Goal: Task Accomplishment & Management: Manage account settings

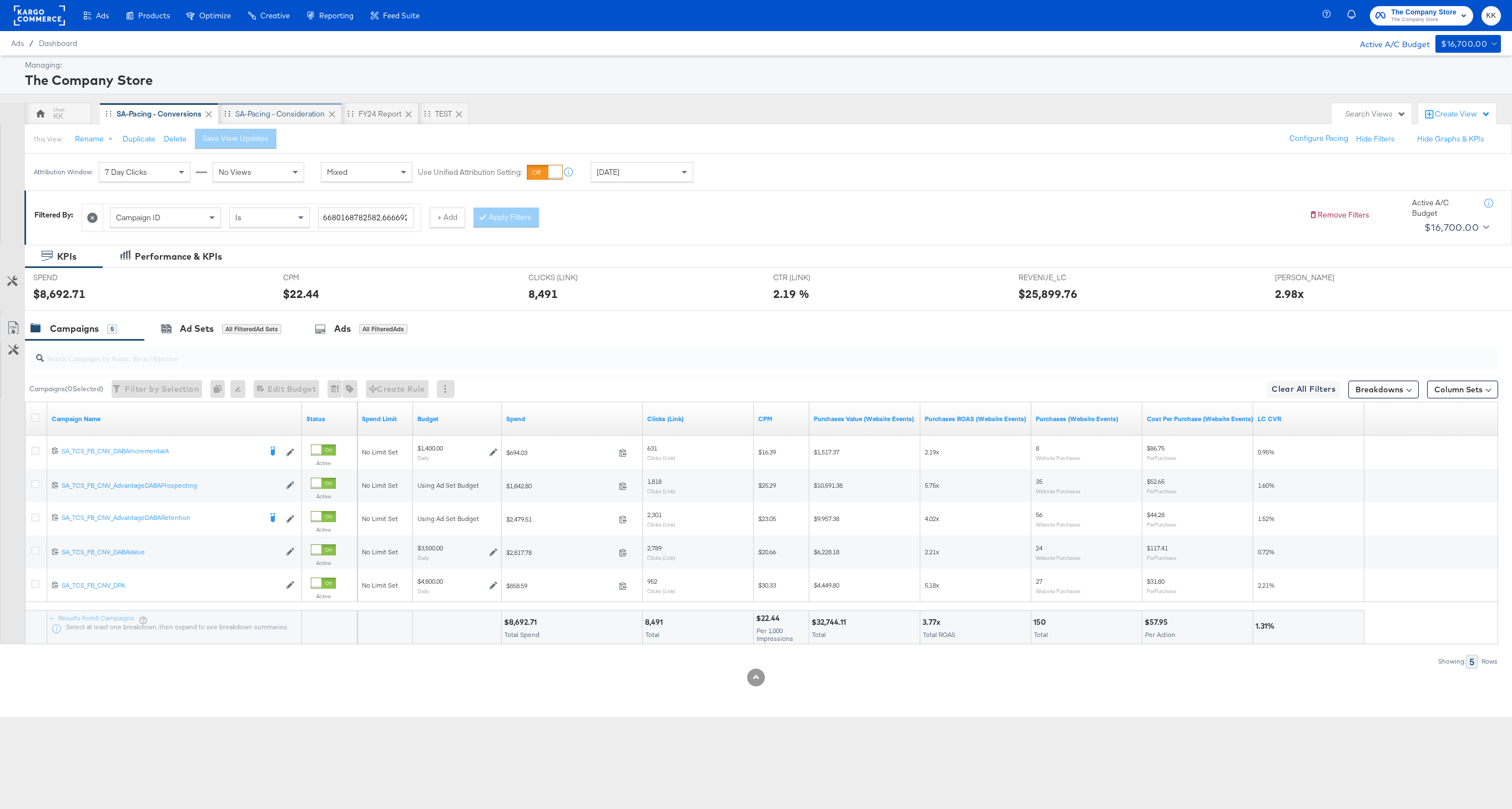
click at [283, 122] on div "SA-Pacing - Consideration" at bounding box center [280, 113] width 123 height 22
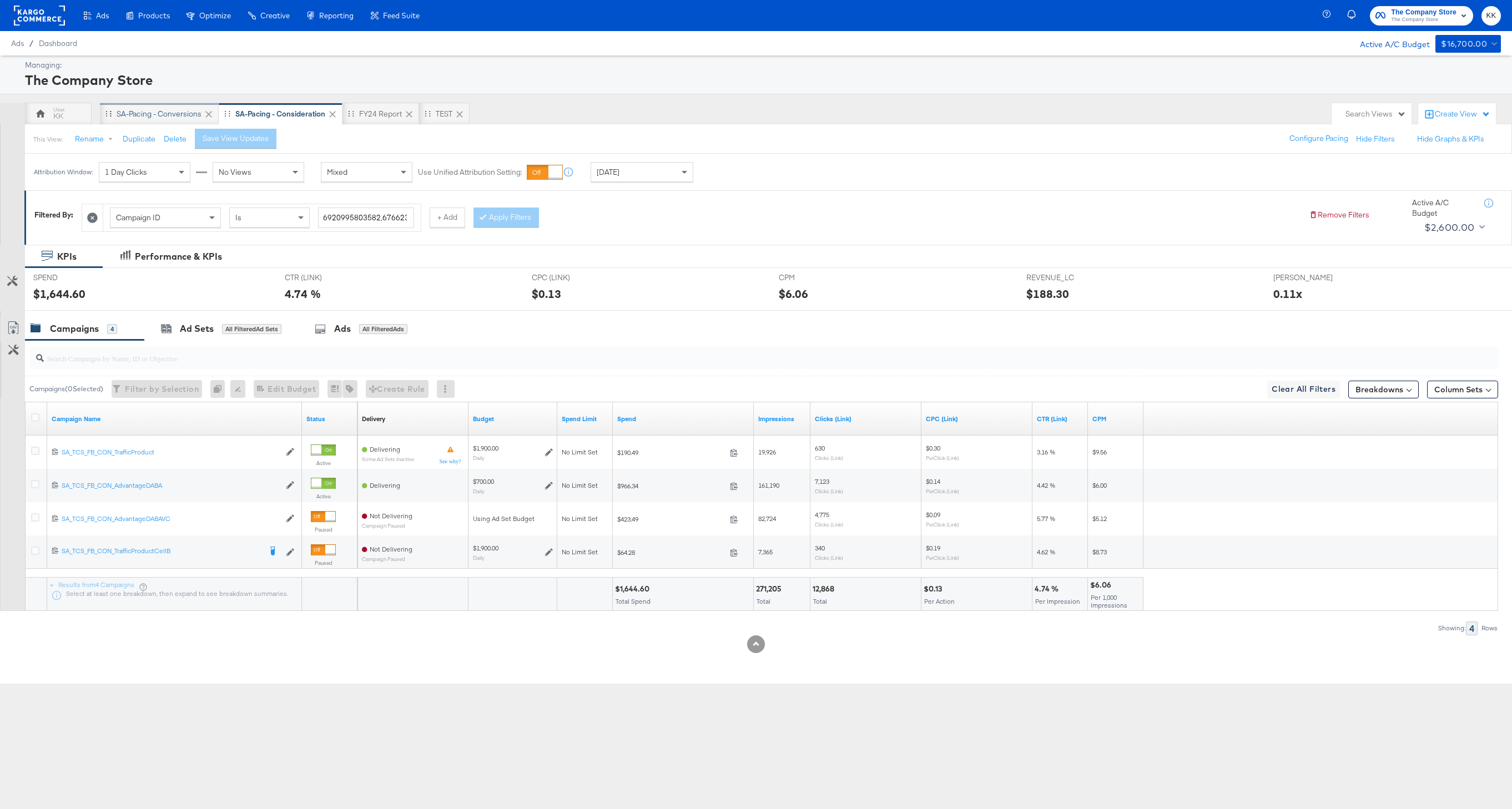
click at [131, 111] on div "SA-Pacing - Conversions" at bounding box center [159, 113] width 85 height 10
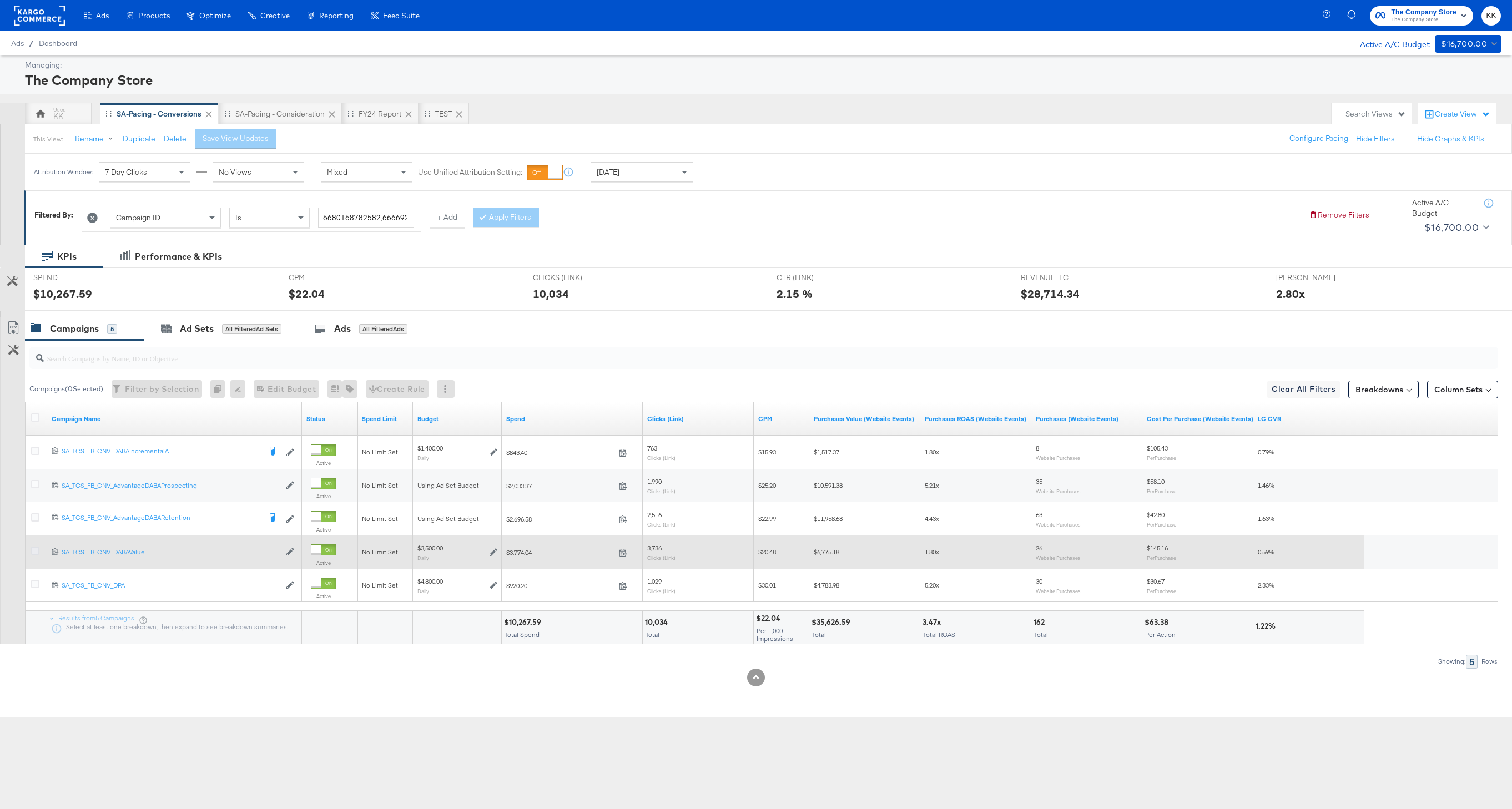
click at [31, 552] on icon at bounding box center [35, 551] width 8 height 8
click at [0, 0] on input "checkbox" at bounding box center [0, 0] width 0 height 0
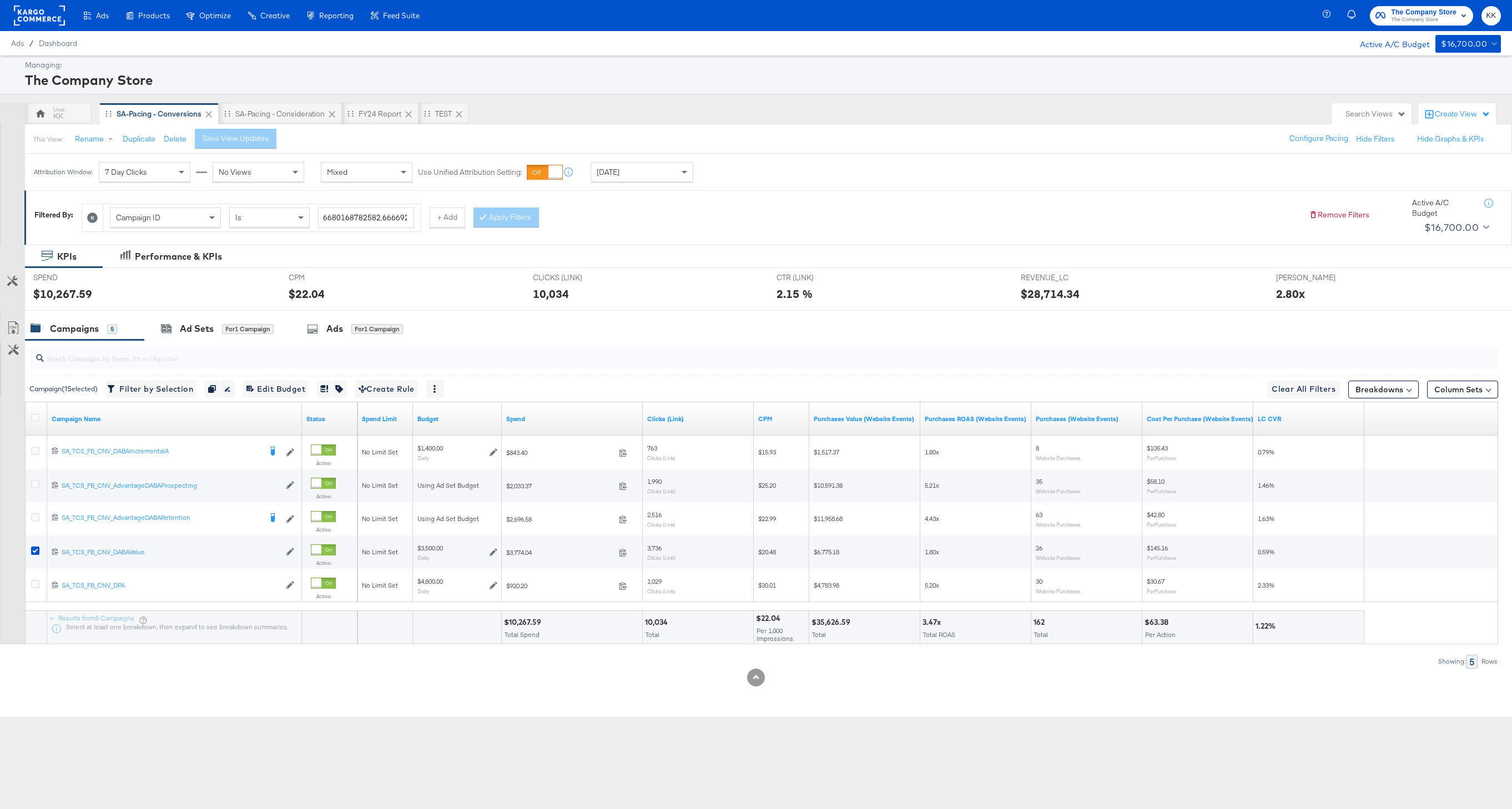
click at [220, 315] on div at bounding box center [756, 315] width 1512 height 9
click at [223, 337] on div "Ad Sets for 1 Campaign" at bounding box center [217, 328] width 146 height 24
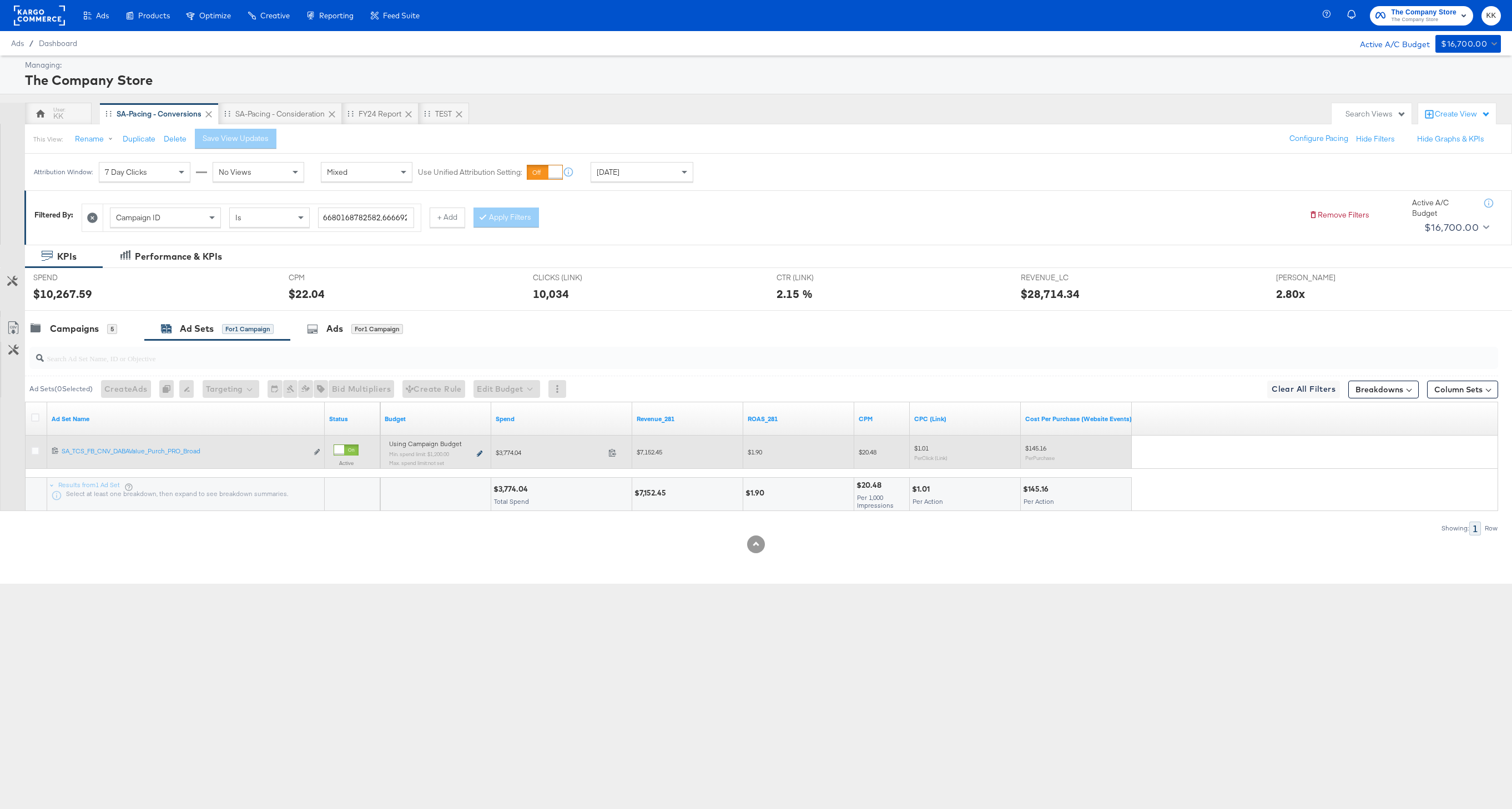
click at [478, 453] on icon at bounding box center [480, 454] width 5 height 6
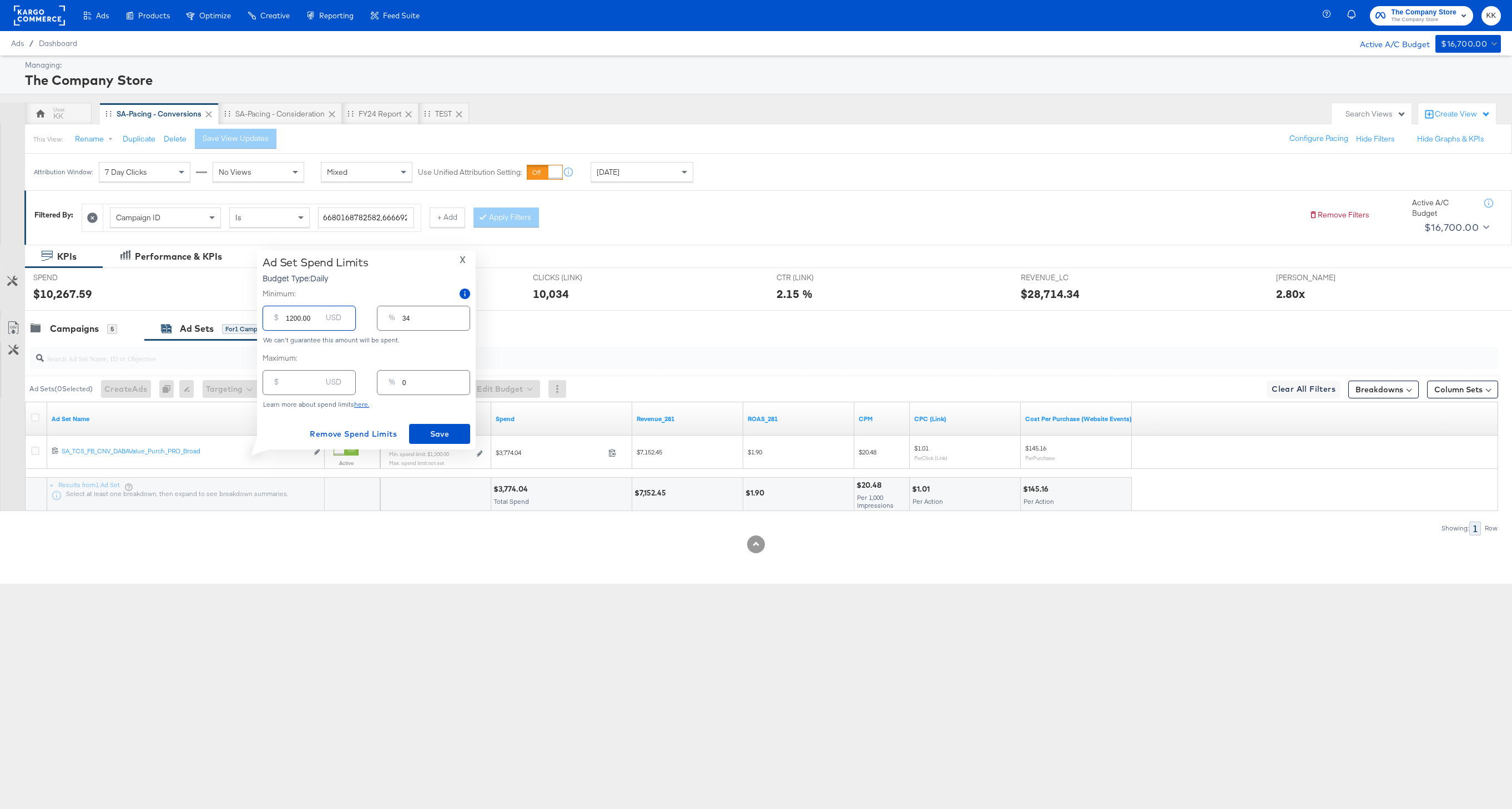
click at [289, 317] on input "1200.00" at bounding box center [303, 314] width 36 height 24
type input "200.00"
type input "6"
type input "200.00"
click at [300, 387] on input "number" at bounding box center [303, 378] width 36 height 24
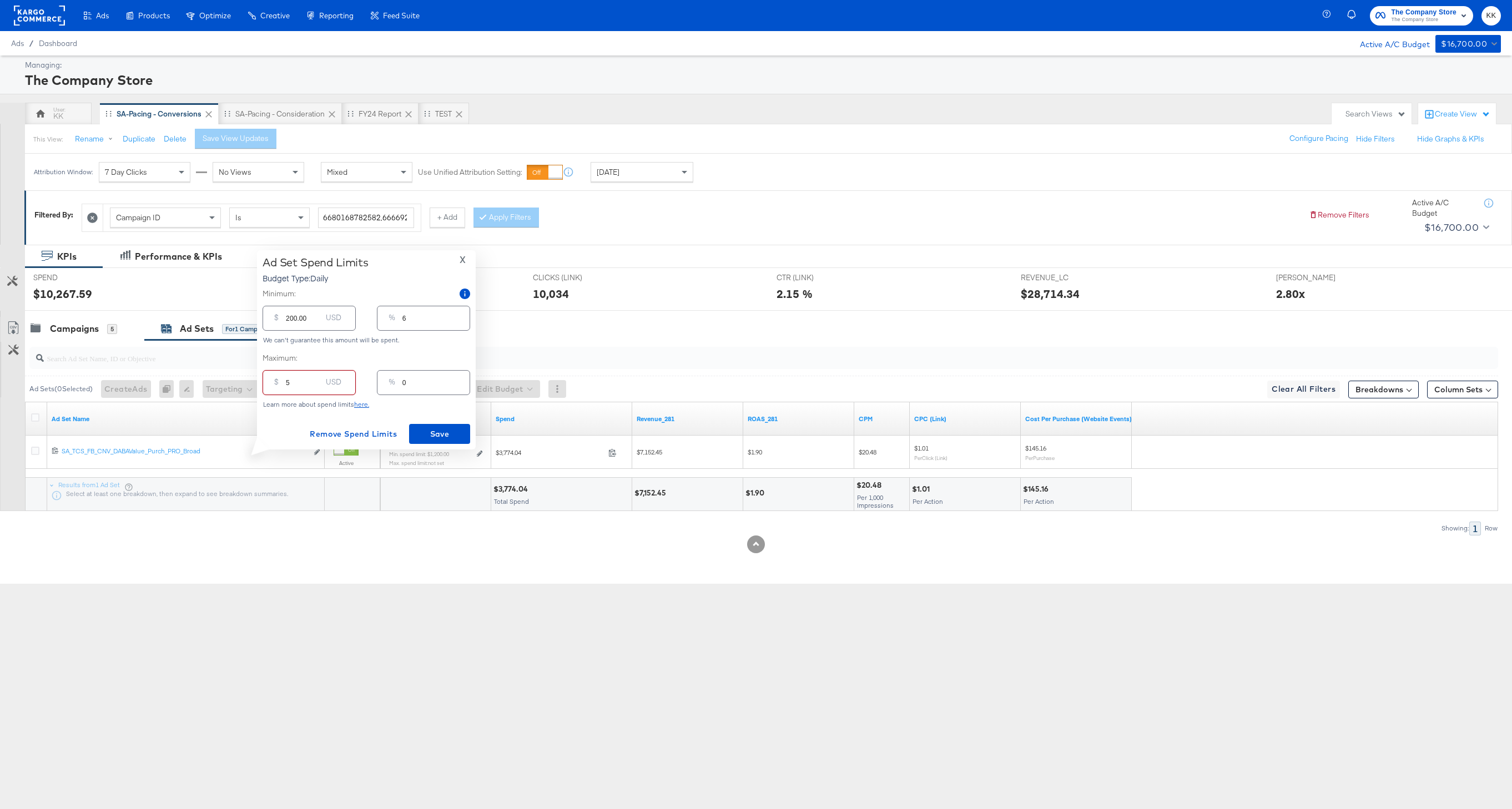
type input "50"
type input "1"
type input "500"
type input "14"
type input "5000"
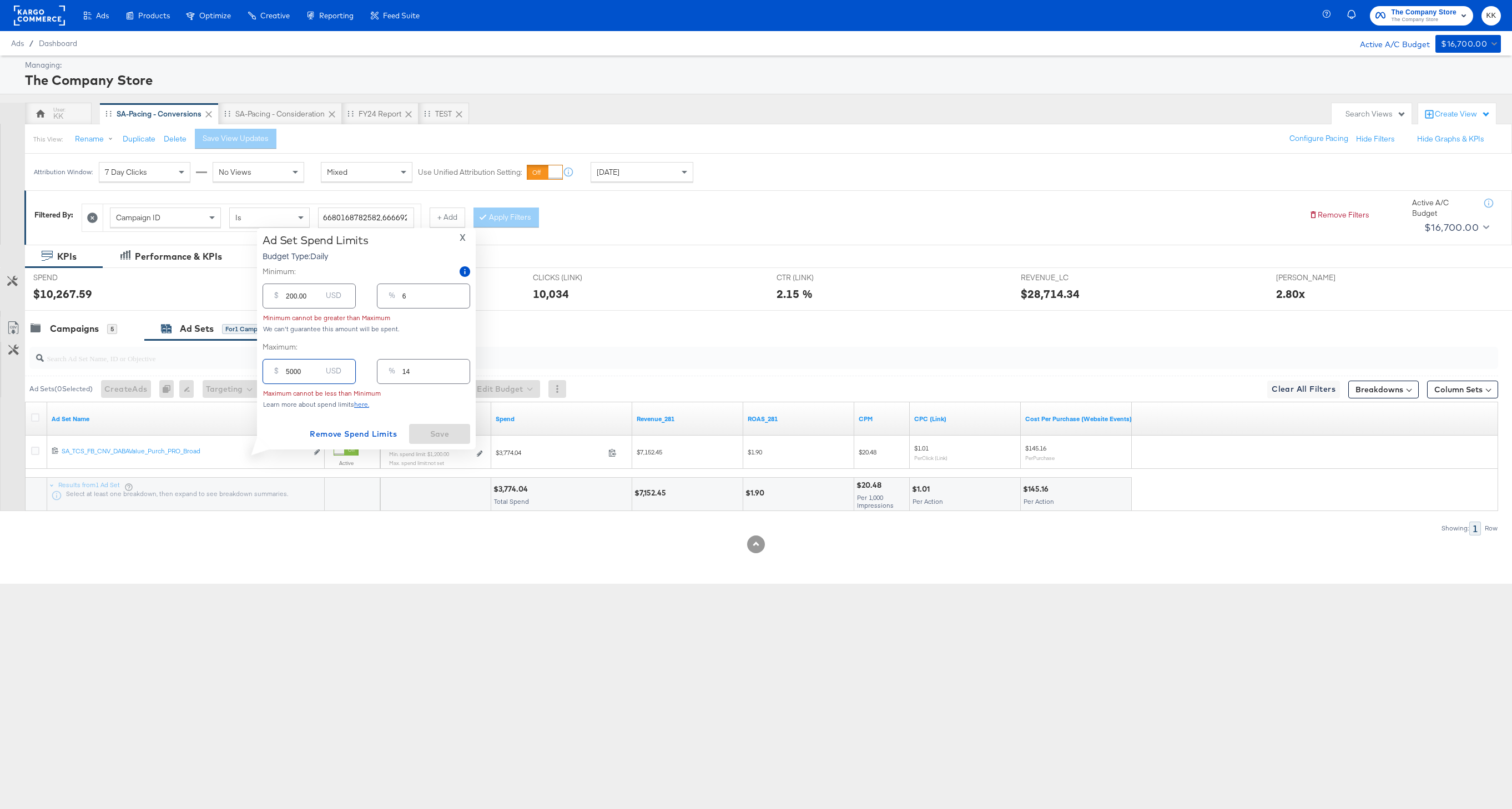
type input "143"
type input "5000.00"
click at [444, 432] on span "Save" at bounding box center [439, 434] width 52 height 14
click at [85, 326] on div "Campaigns" at bounding box center [74, 328] width 49 height 13
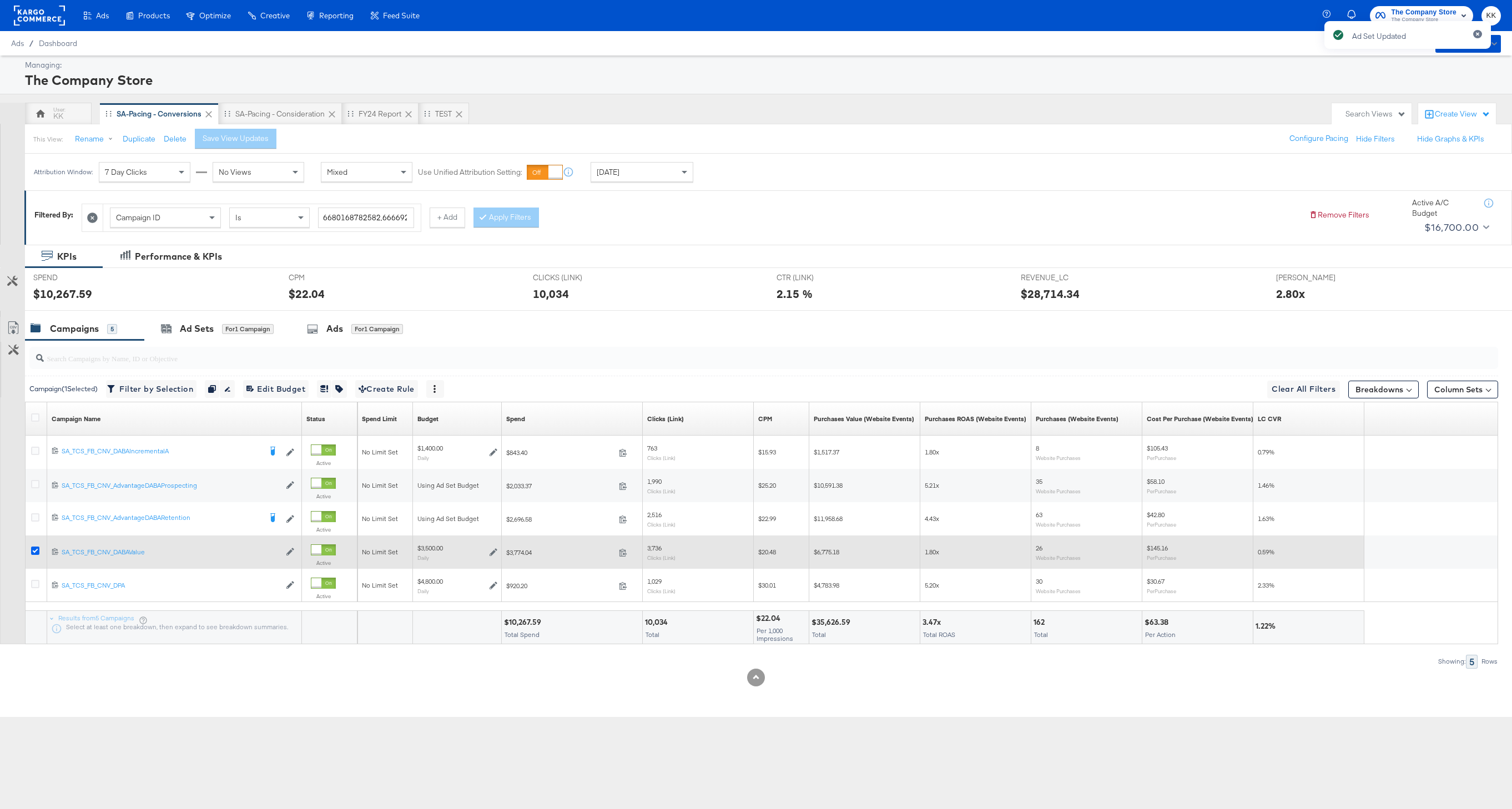
click at [36, 552] on icon at bounding box center [35, 551] width 8 height 8
click at [0, 0] on input "checkbox" at bounding box center [0, 0] width 0 height 0
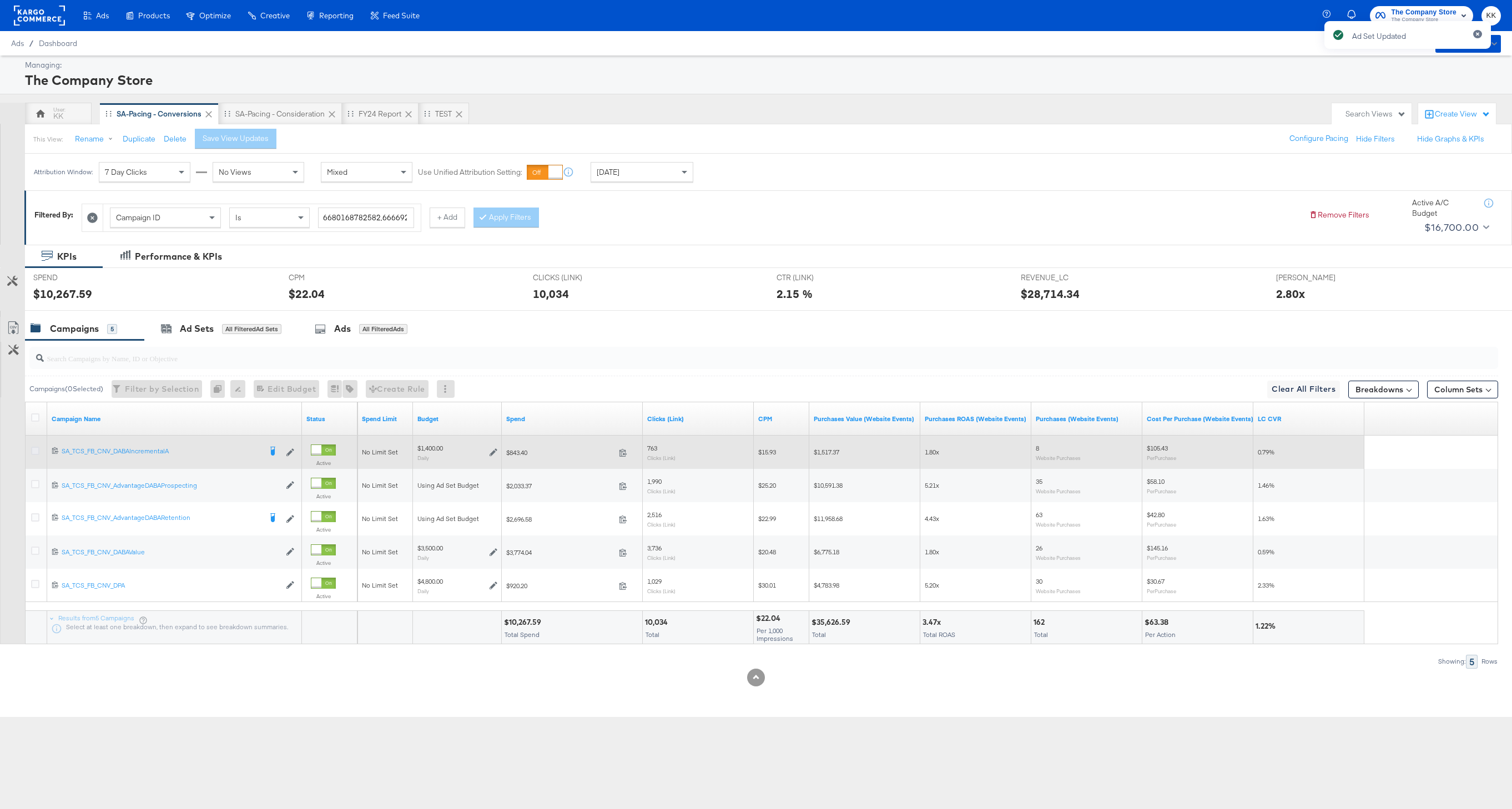
click at [35, 448] on icon at bounding box center [35, 451] width 8 height 8
click at [0, 0] on input "checkbox" at bounding box center [0, 0] width 0 height 0
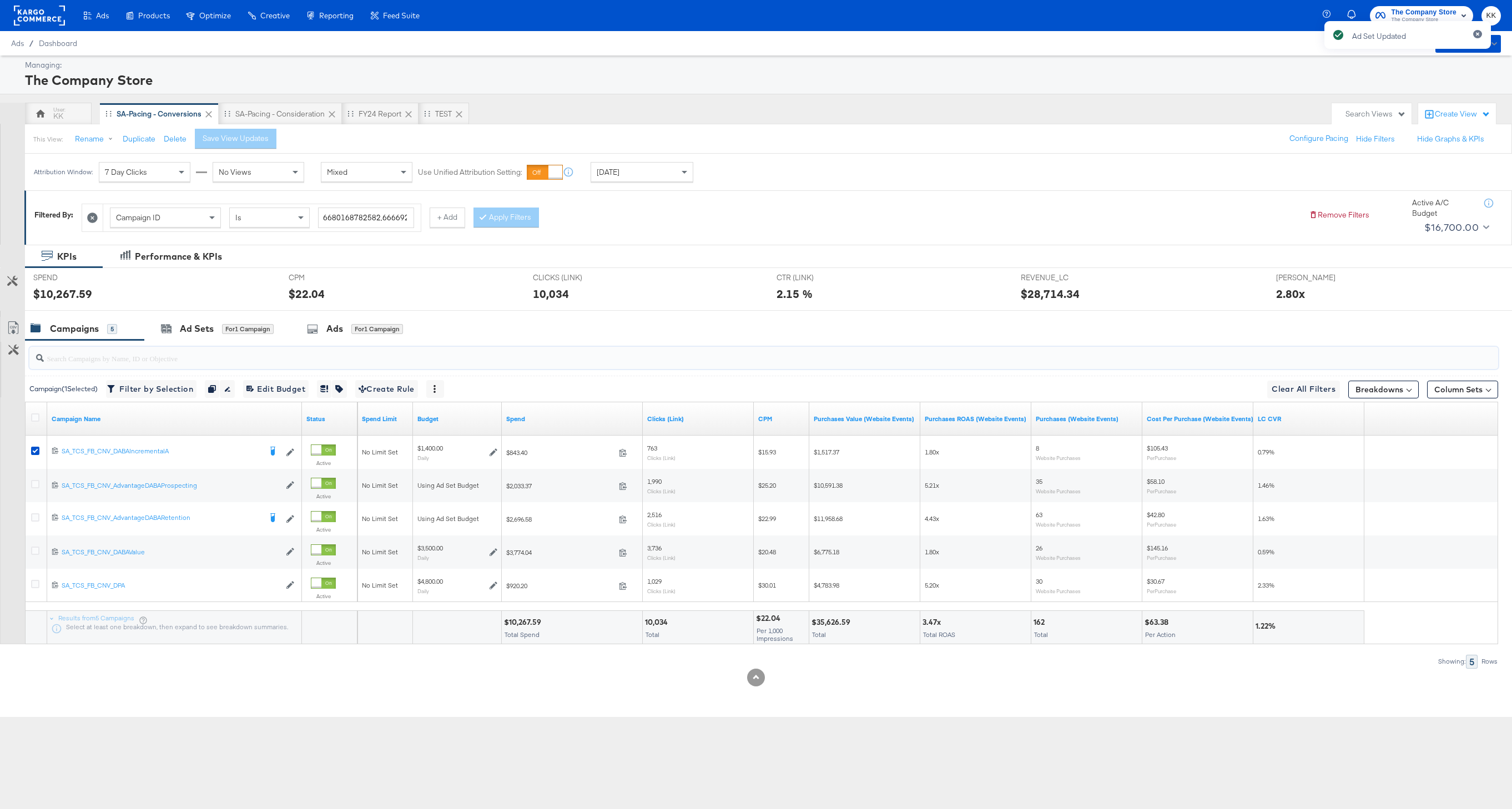
click at [168, 347] on input "search" at bounding box center [702, 354] width 1316 height 22
click at [200, 328] on div "Ad Sets" at bounding box center [197, 328] width 34 height 13
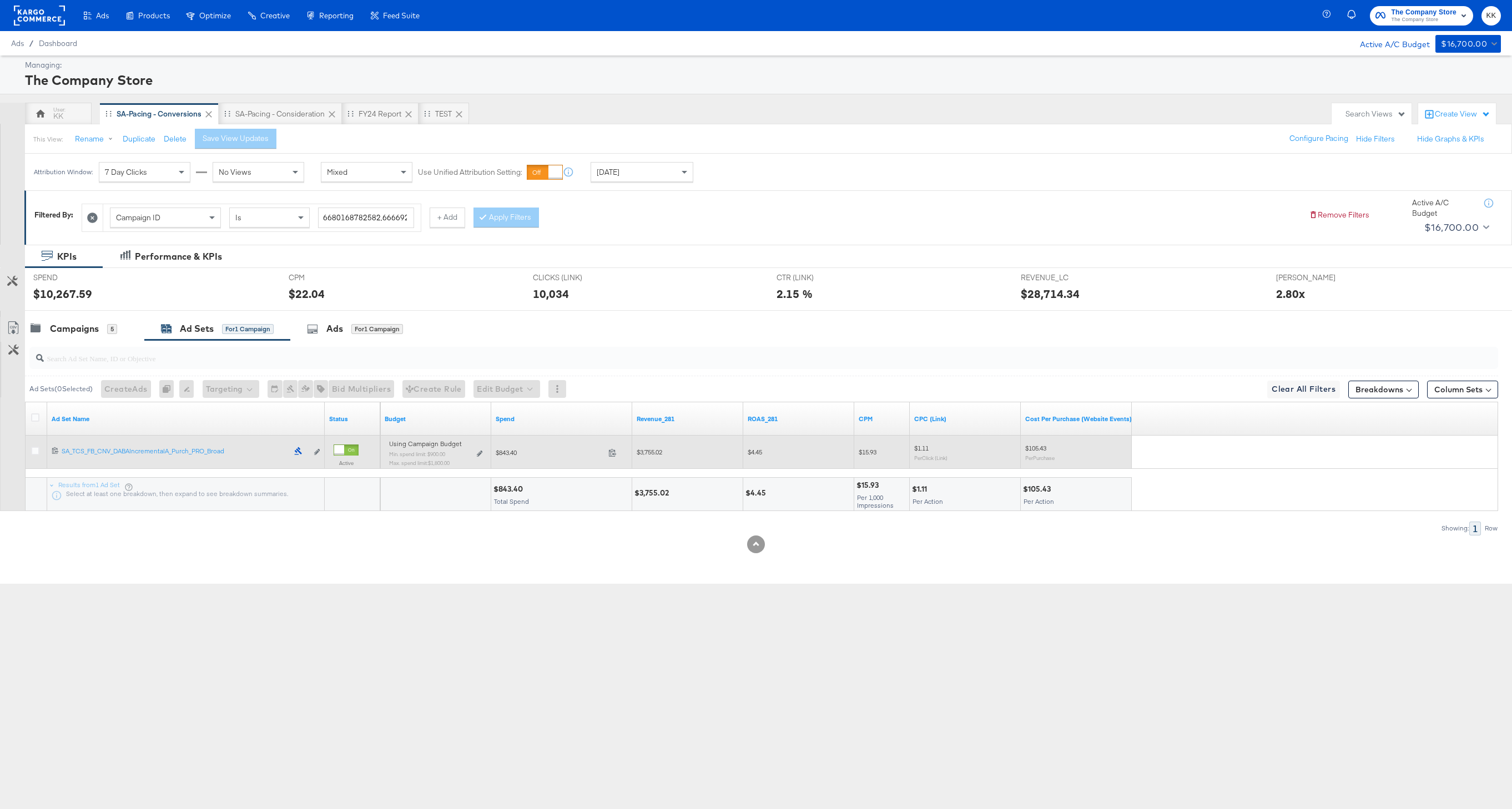
click at [475, 452] on div "Using Campaign Budget Min. spend limit: $900.00 Max. spend limit : $1,800.00 Ed…" at bounding box center [436, 458] width 93 height 26
click at [480, 452] on icon at bounding box center [480, 454] width 5 height 6
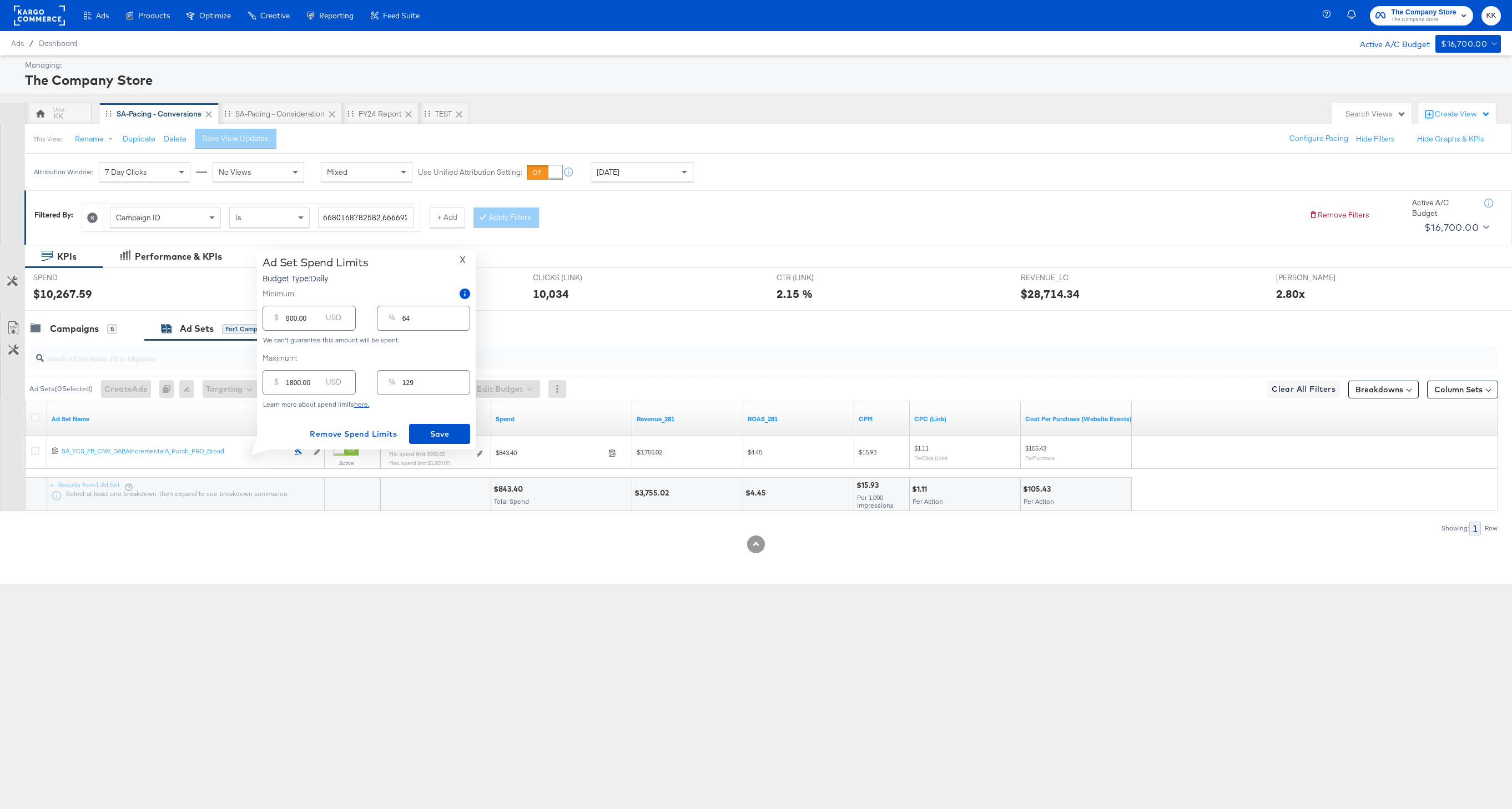
click at [293, 384] on input "1800.00" at bounding box center [303, 378] width 36 height 24
type input "100.00"
type input "7"
type input "1300.00"
type input "93"
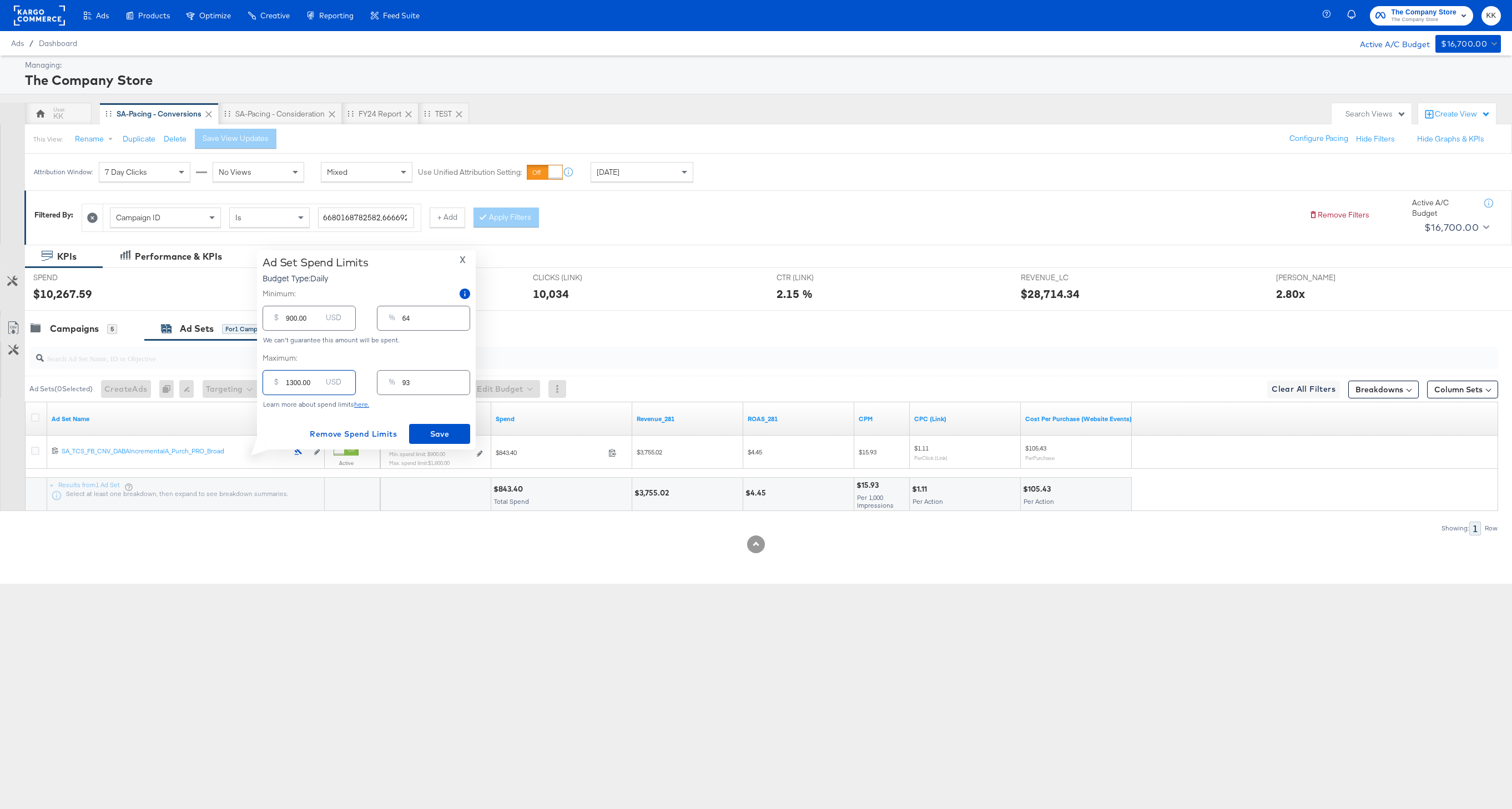
type input "100.00"
type input "7"
type input "1200.00"
type input "86"
type input "1200.00"
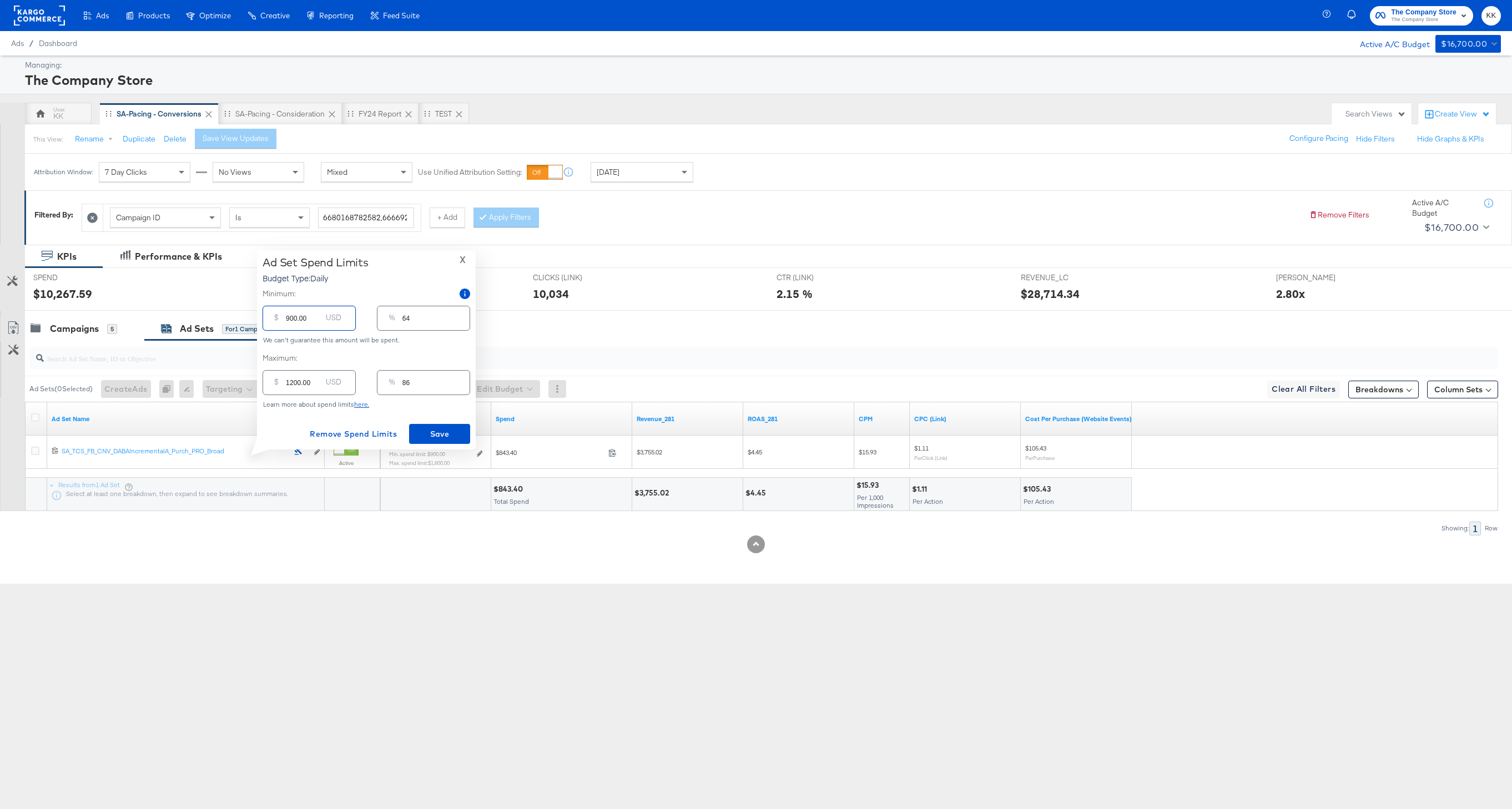
click at [289, 318] on input "900.00" at bounding box center [303, 314] width 36 height 24
type input "00.00"
type input "0"
type input "300.00"
type input "21"
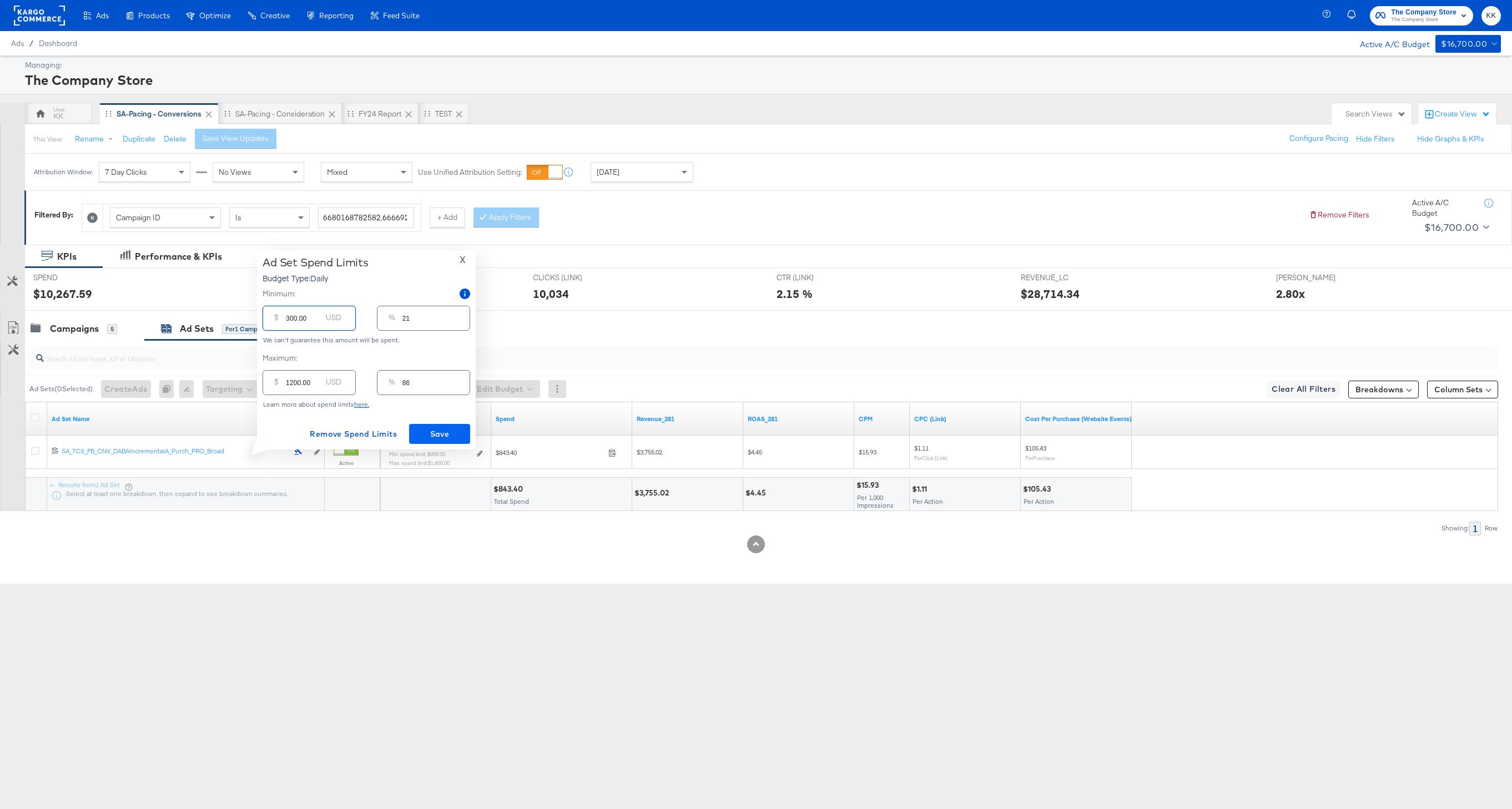
type input "300.00"
click at [450, 428] on span "Save" at bounding box center [439, 434] width 52 height 14
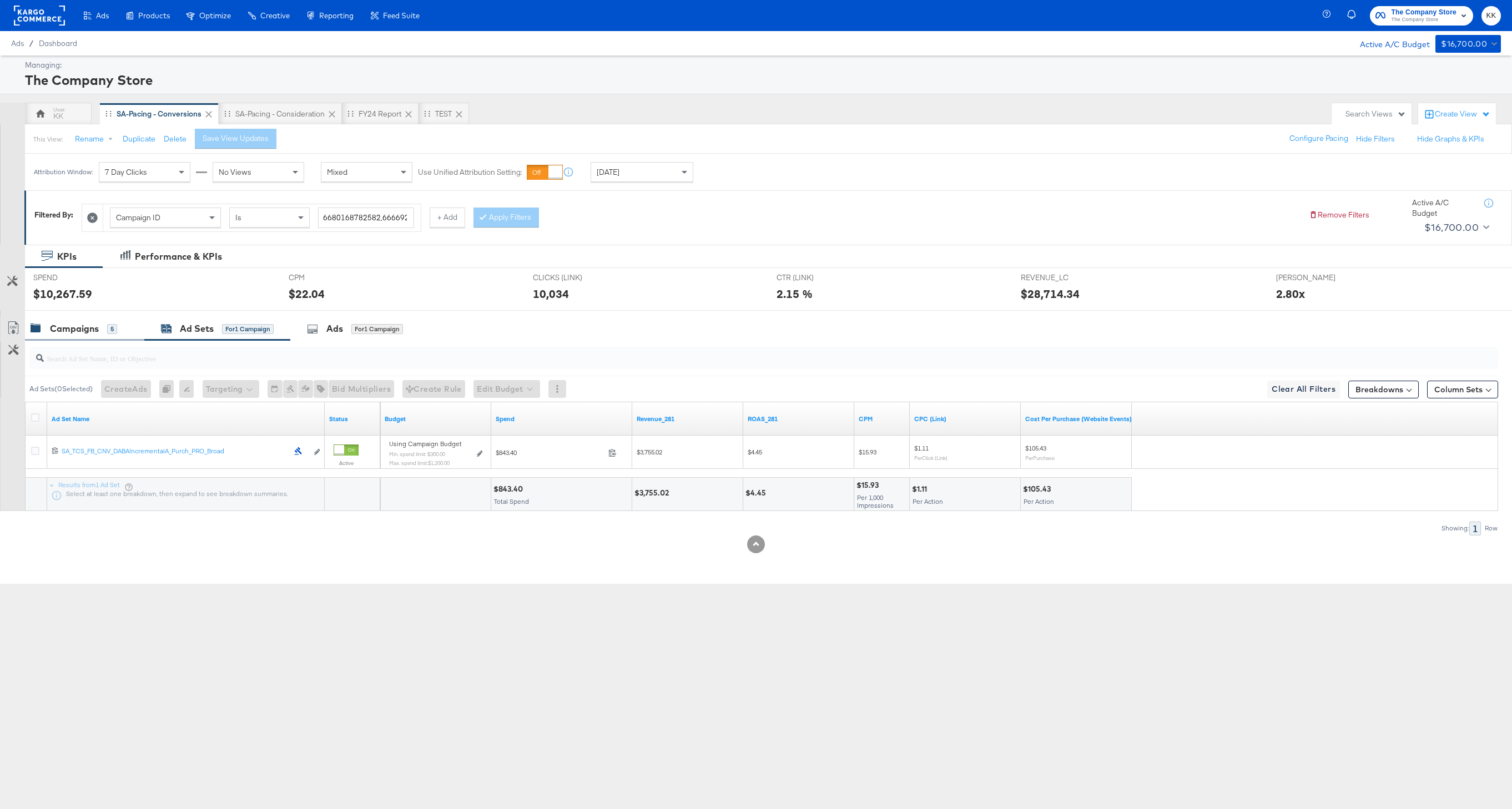
click at [55, 332] on div "Campaigns" at bounding box center [74, 328] width 49 height 13
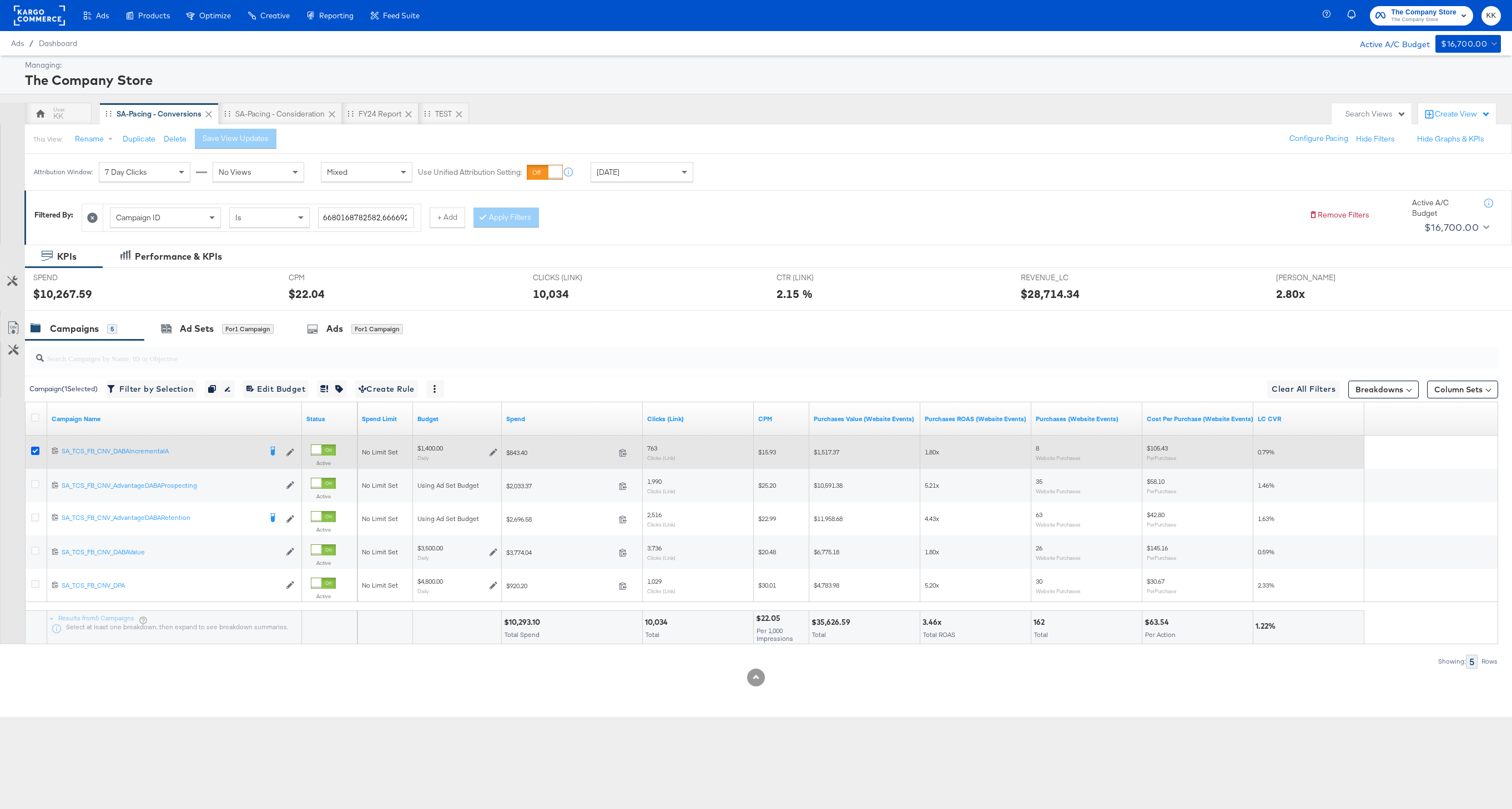
click at [34, 451] on icon at bounding box center [35, 451] width 8 height 8
click at [0, 0] on input "checkbox" at bounding box center [0, 0] width 0 height 0
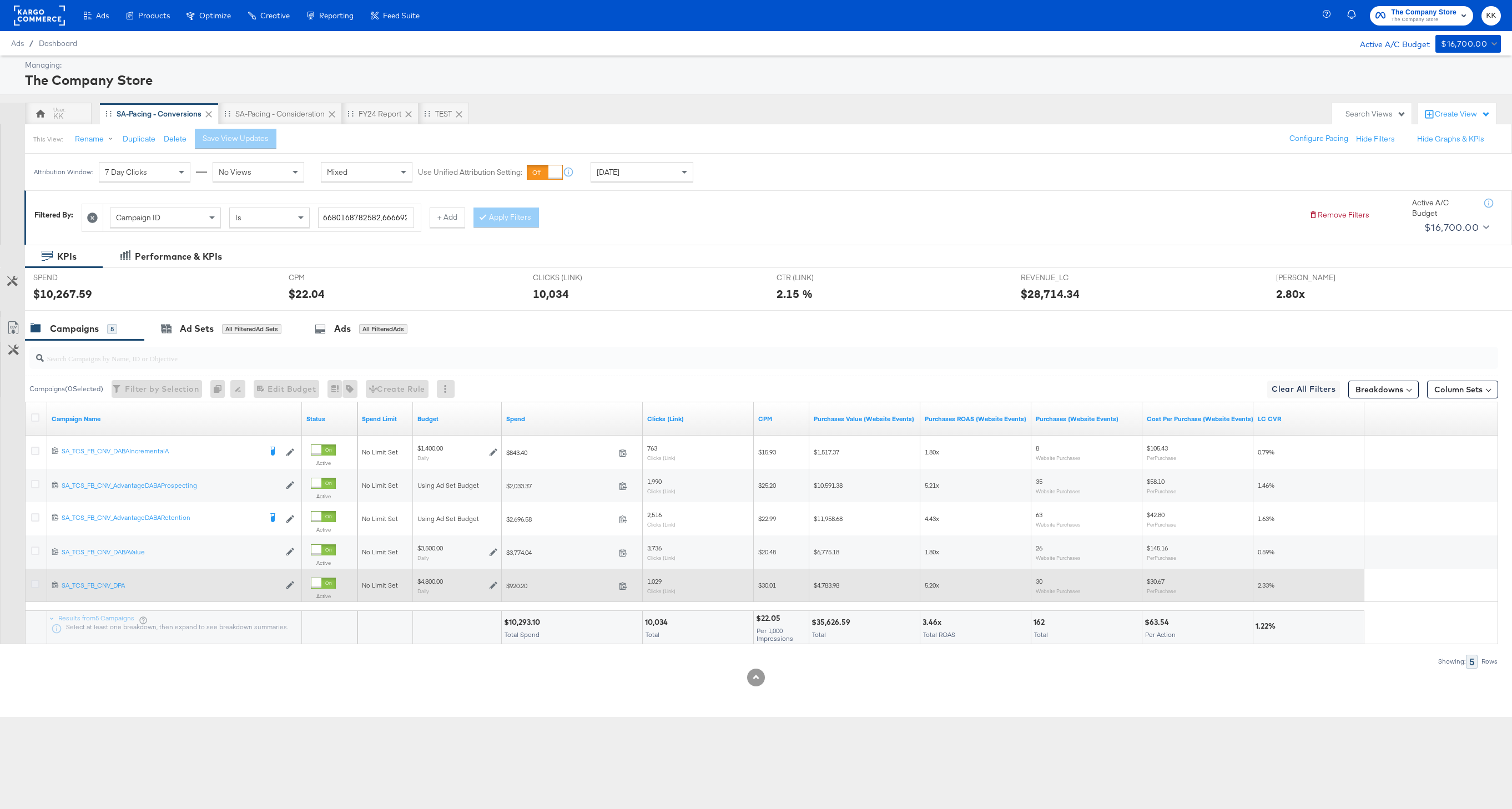
click at [38, 586] on icon at bounding box center [35, 584] width 8 height 8
click at [0, 0] on input "checkbox" at bounding box center [0, 0] width 0 height 0
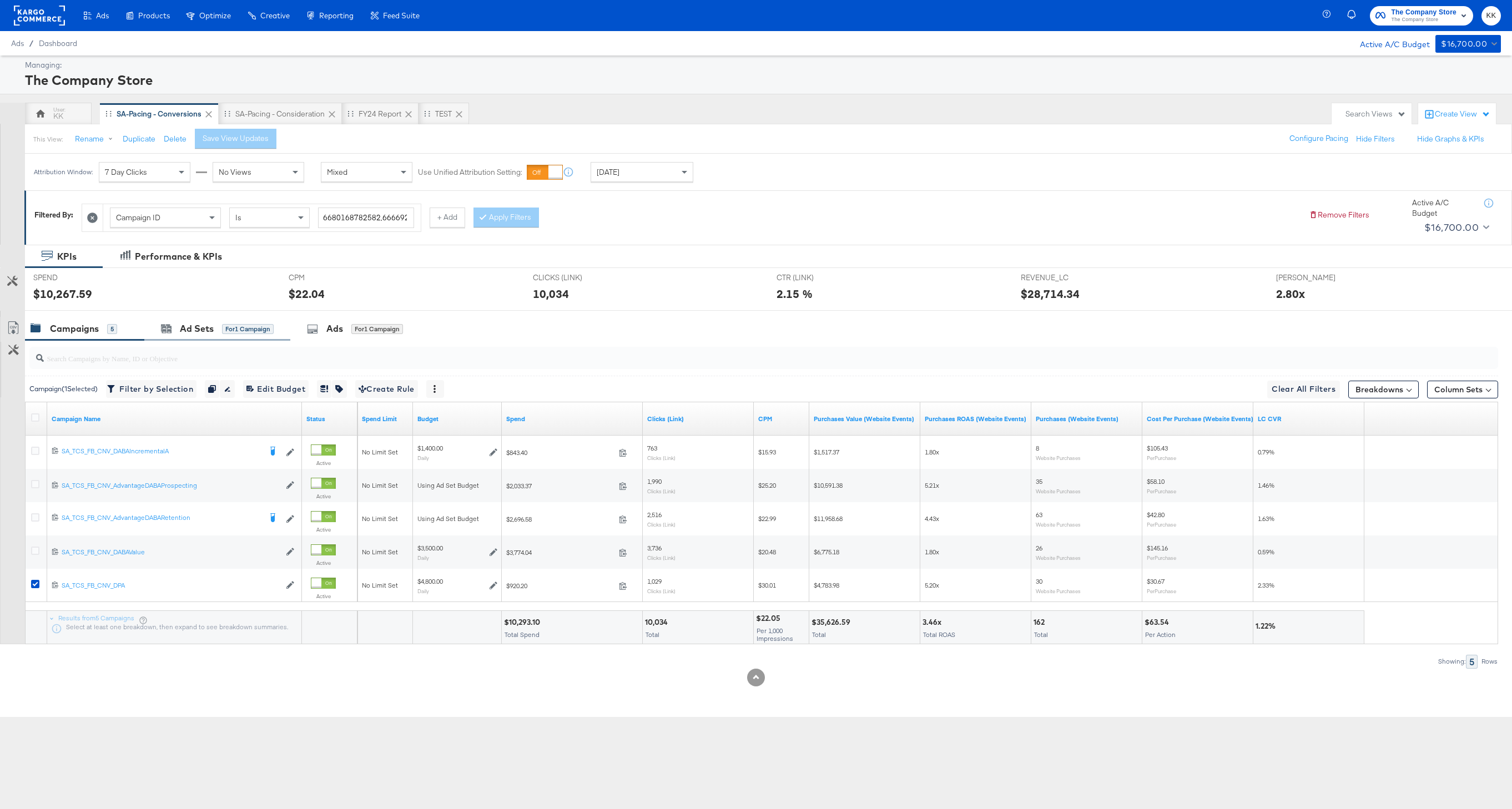
click at [149, 336] on div "Ad Sets for 1 Campaign" at bounding box center [217, 328] width 146 height 24
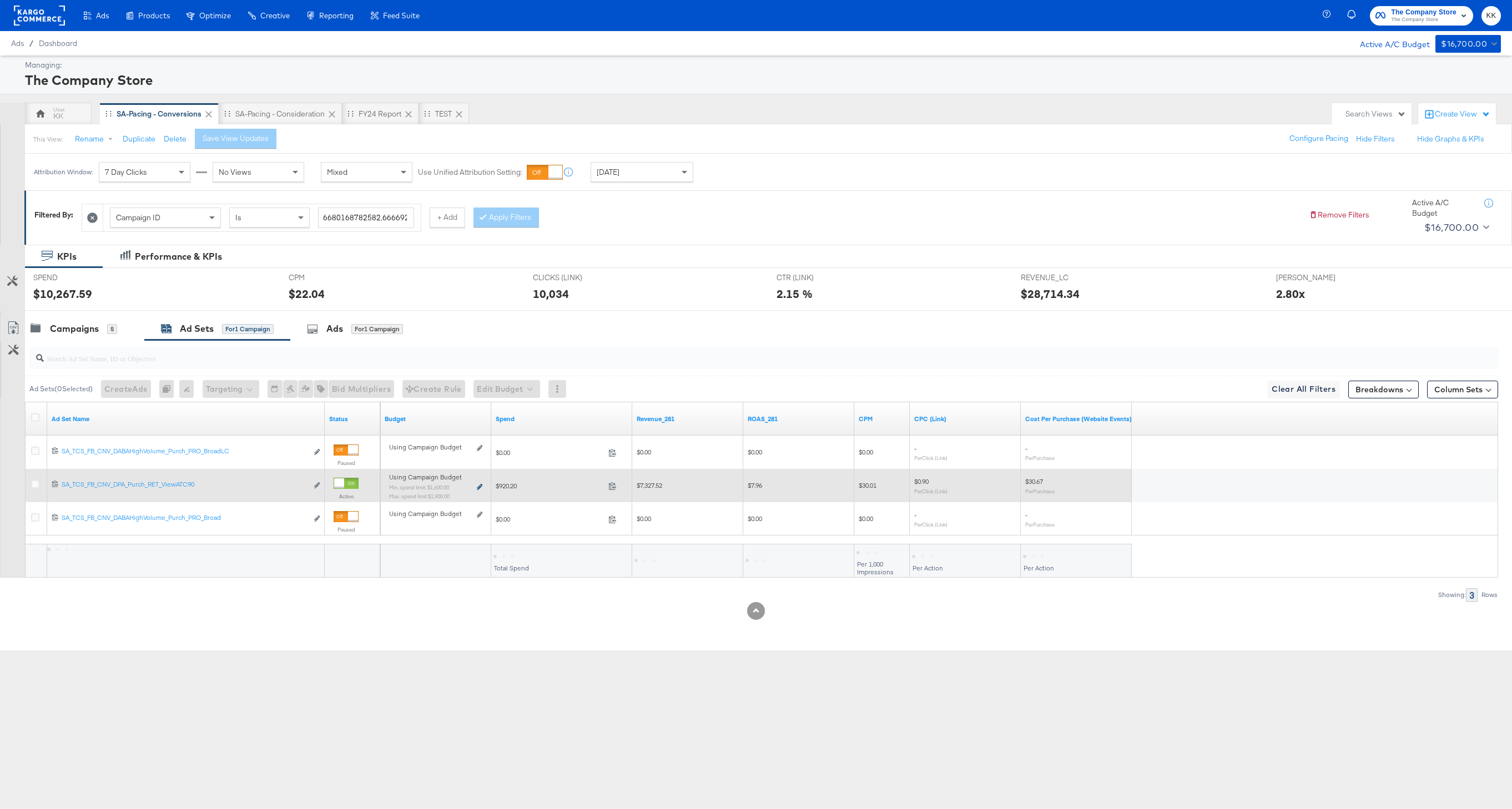
click at [481, 485] on icon at bounding box center [480, 487] width 5 height 6
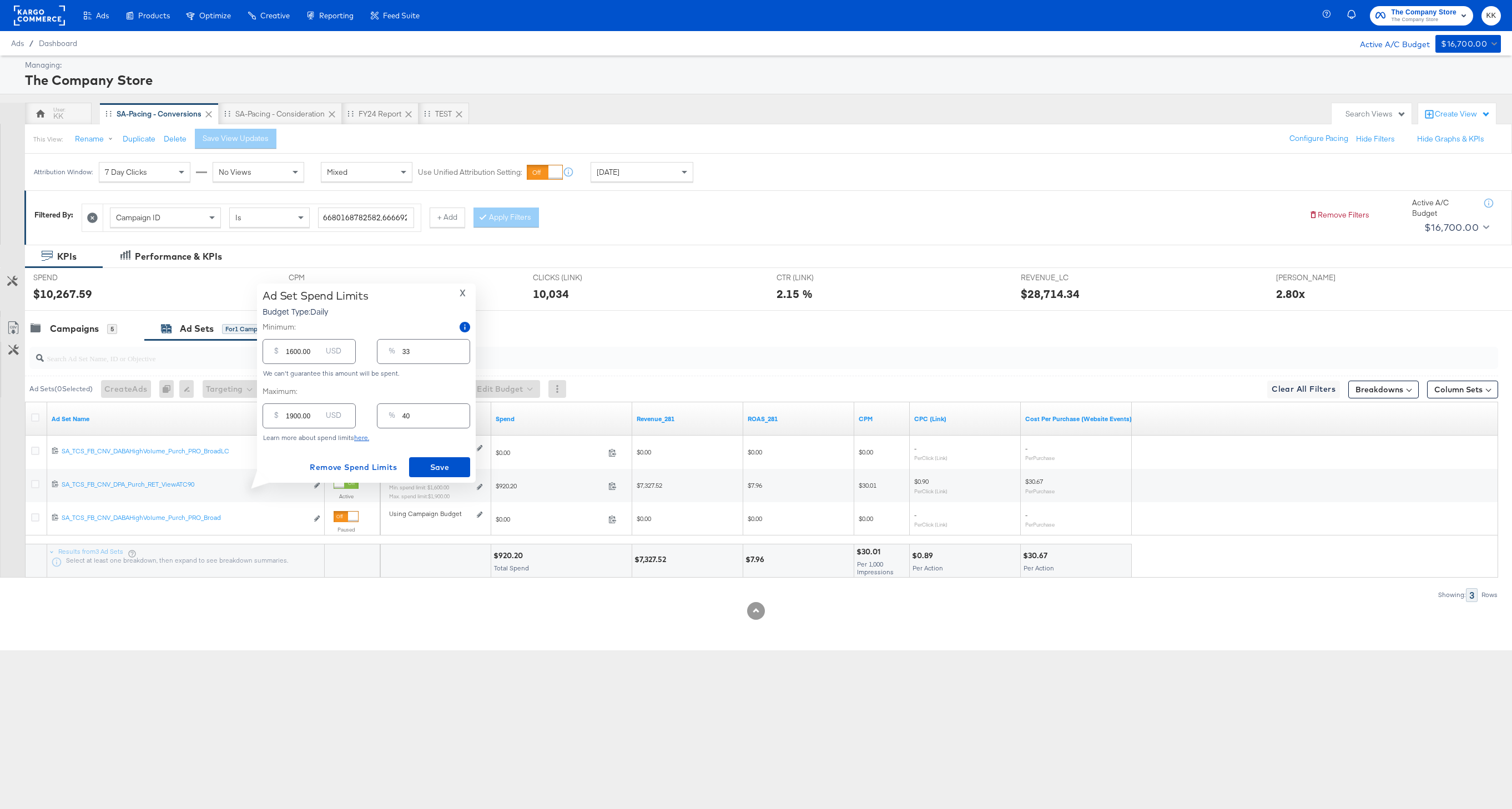
click at [294, 418] on input "1900.00" at bounding box center [303, 411] width 36 height 24
type input "100.00"
type input "2"
type input "1500.00"
type input "31"
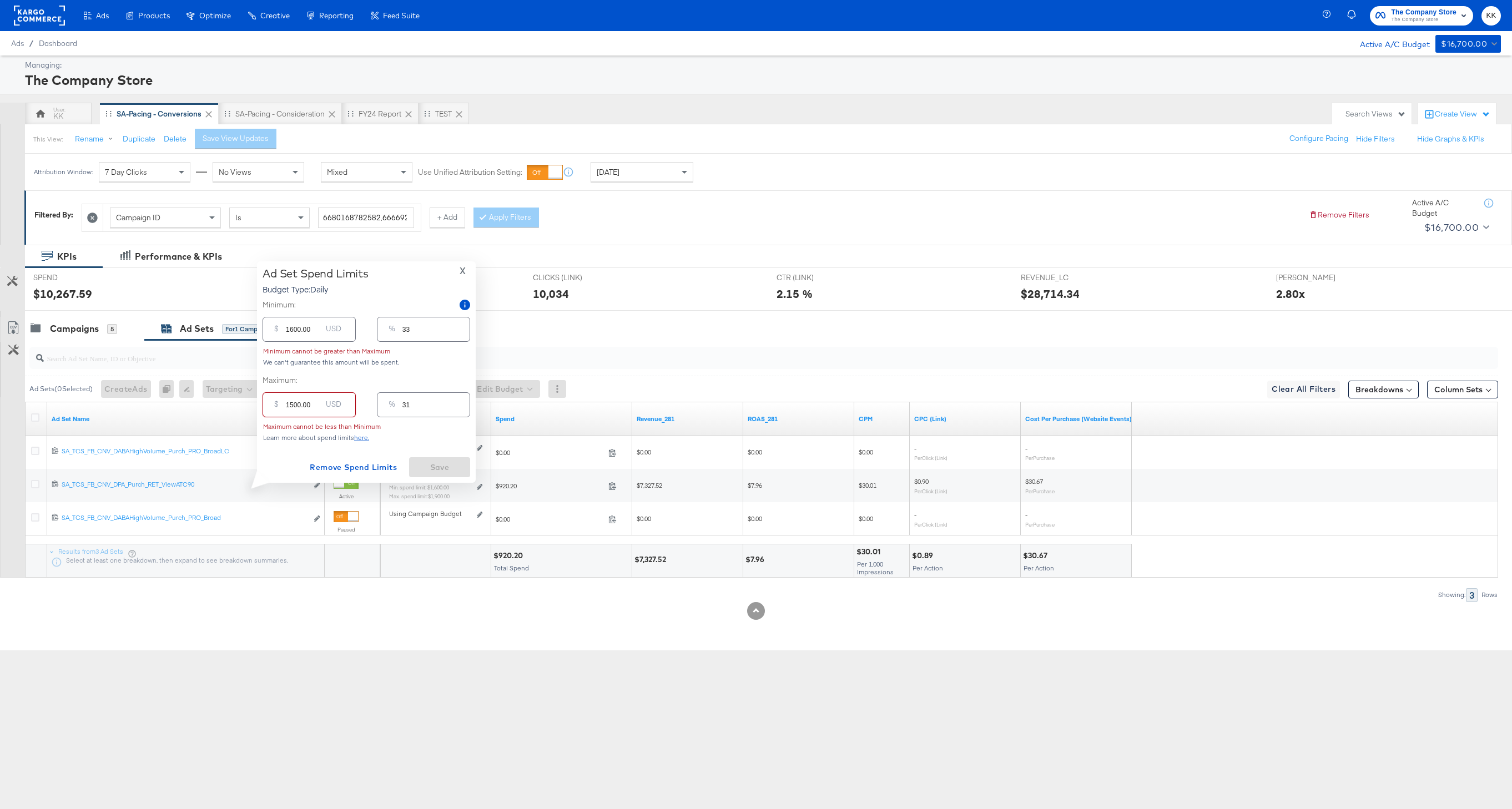
type input "1500.00"
click at [293, 331] on input "1600.00" at bounding box center [303, 325] width 36 height 24
type input "100.00"
type input "2"
type input "00.00"
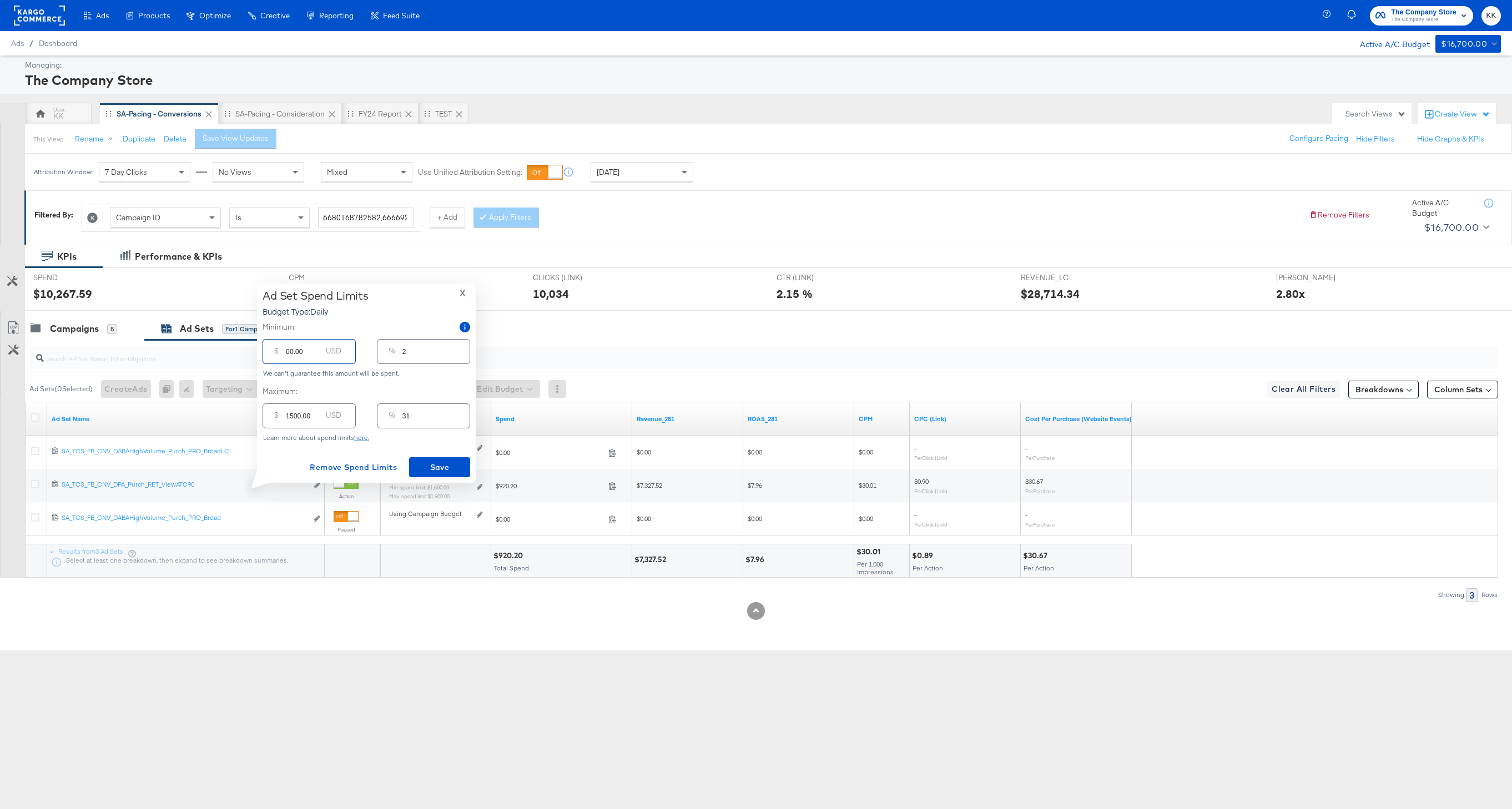
type input "0"
type input "500.00"
type input "10"
type input "500.00"
click at [453, 473] on span "Save" at bounding box center [439, 467] width 52 height 14
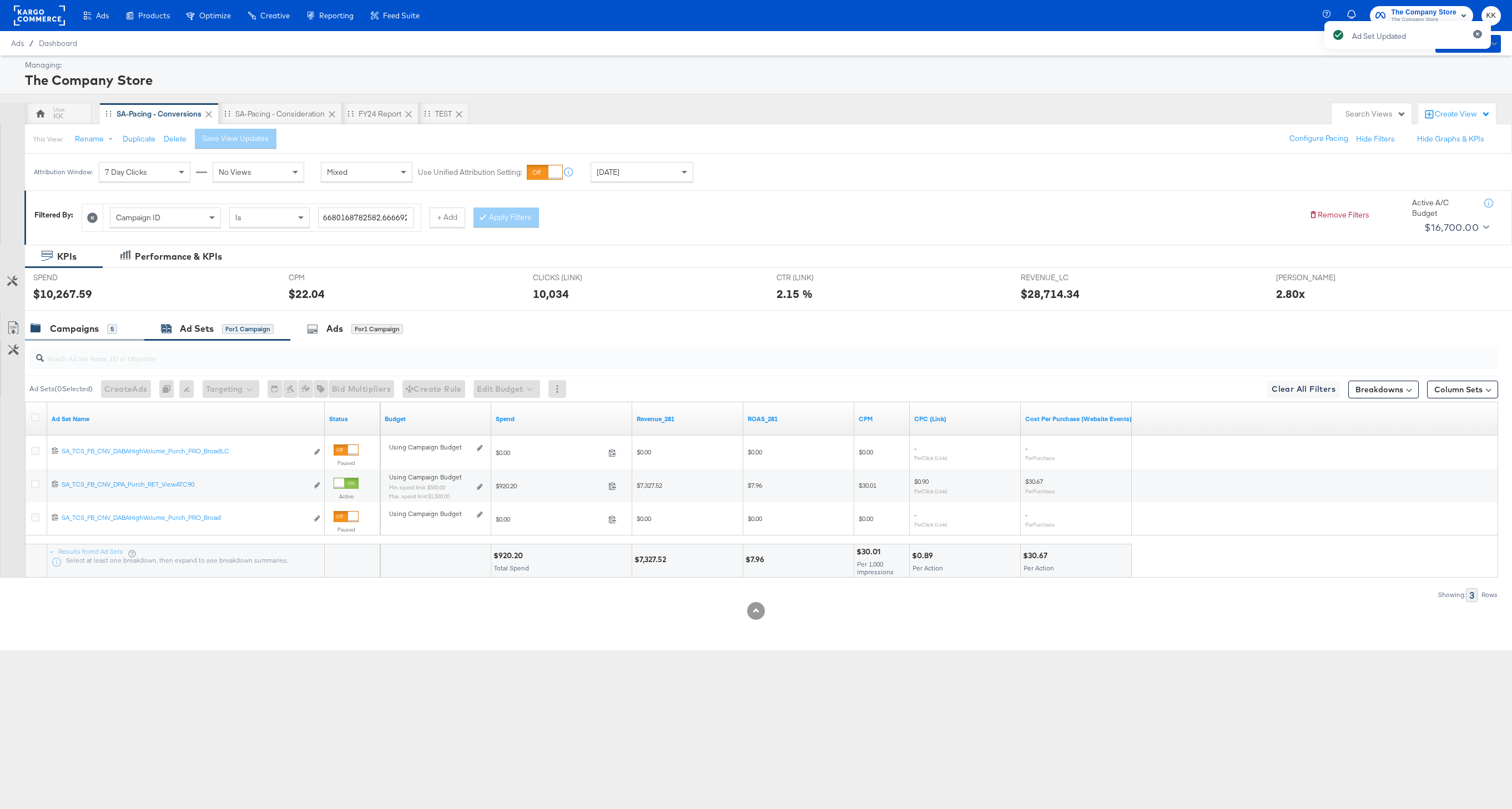
click at [107, 322] on div "Campaigns 5" at bounding box center [73, 328] width 87 height 13
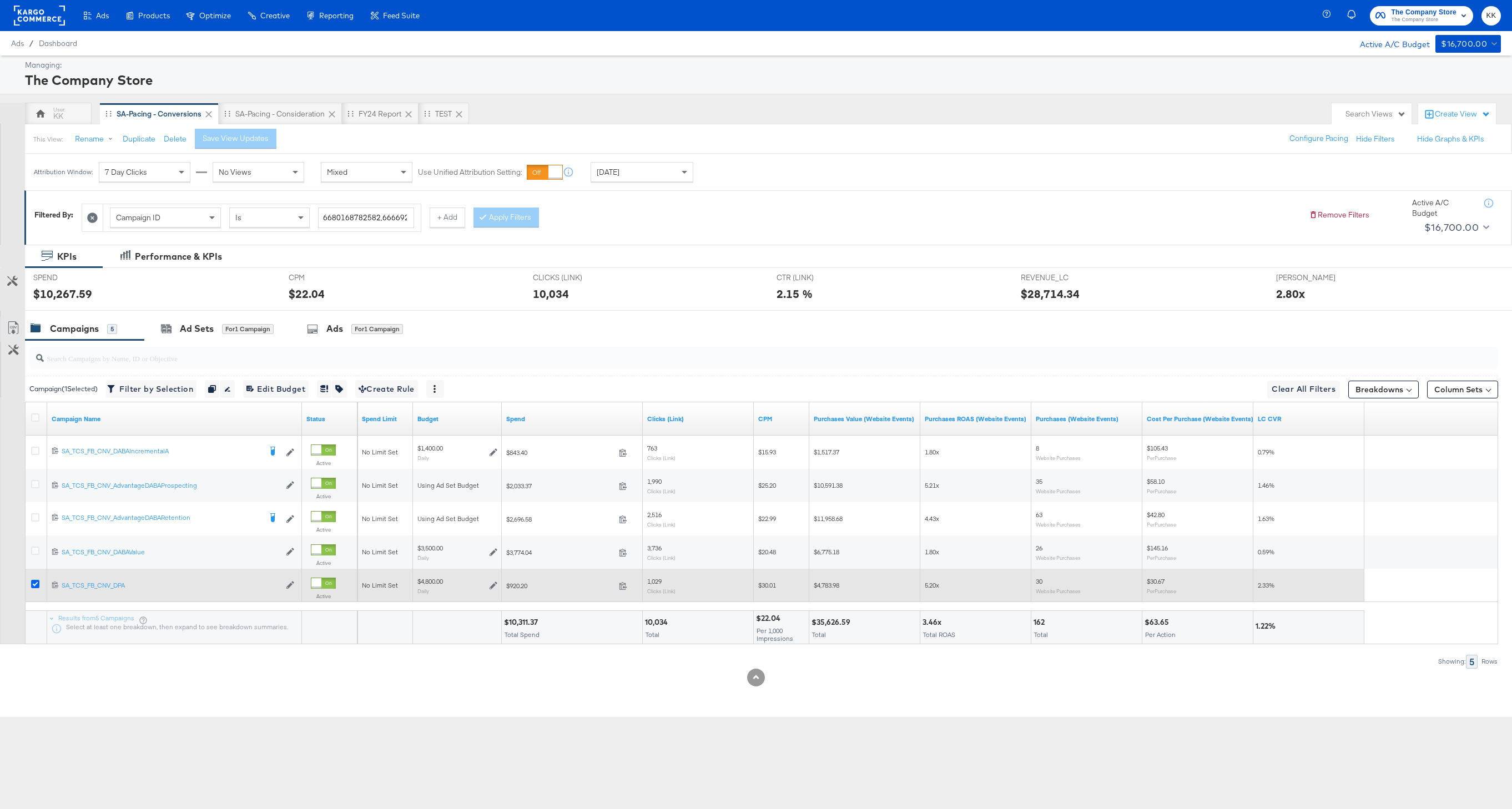
click at [37, 587] on icon at bounding box center [35, 584] width 8 height 8
click at [0, 0] on input "checkbox" at bounding box center [0, 0] width 0 height 0
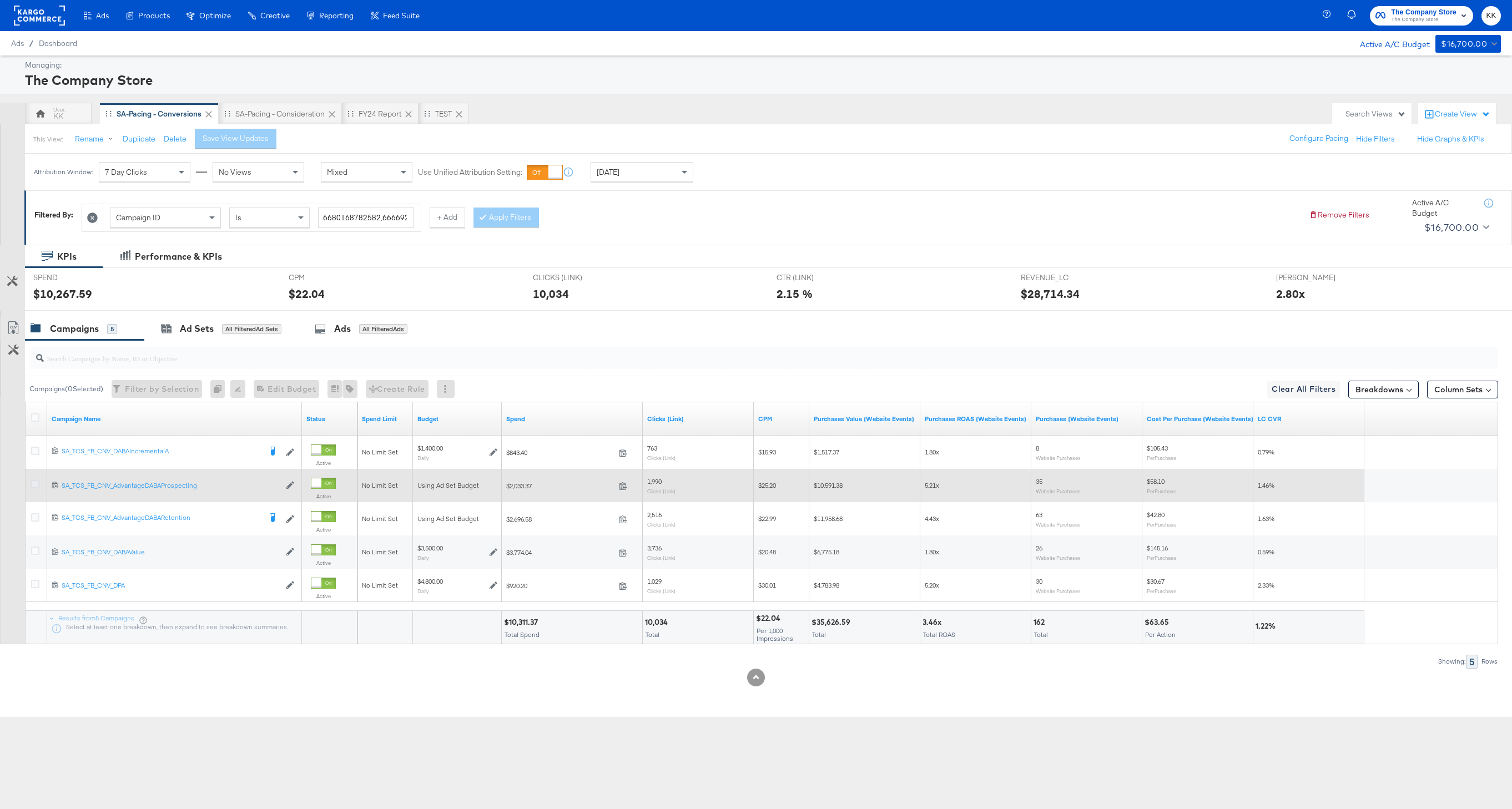
click at [33, 487] on icon at bounding box center [35, 484] width 8 height 8
click at [0, 0] on input "checkbox" at bounding box center [0, 0] width 0 height 0
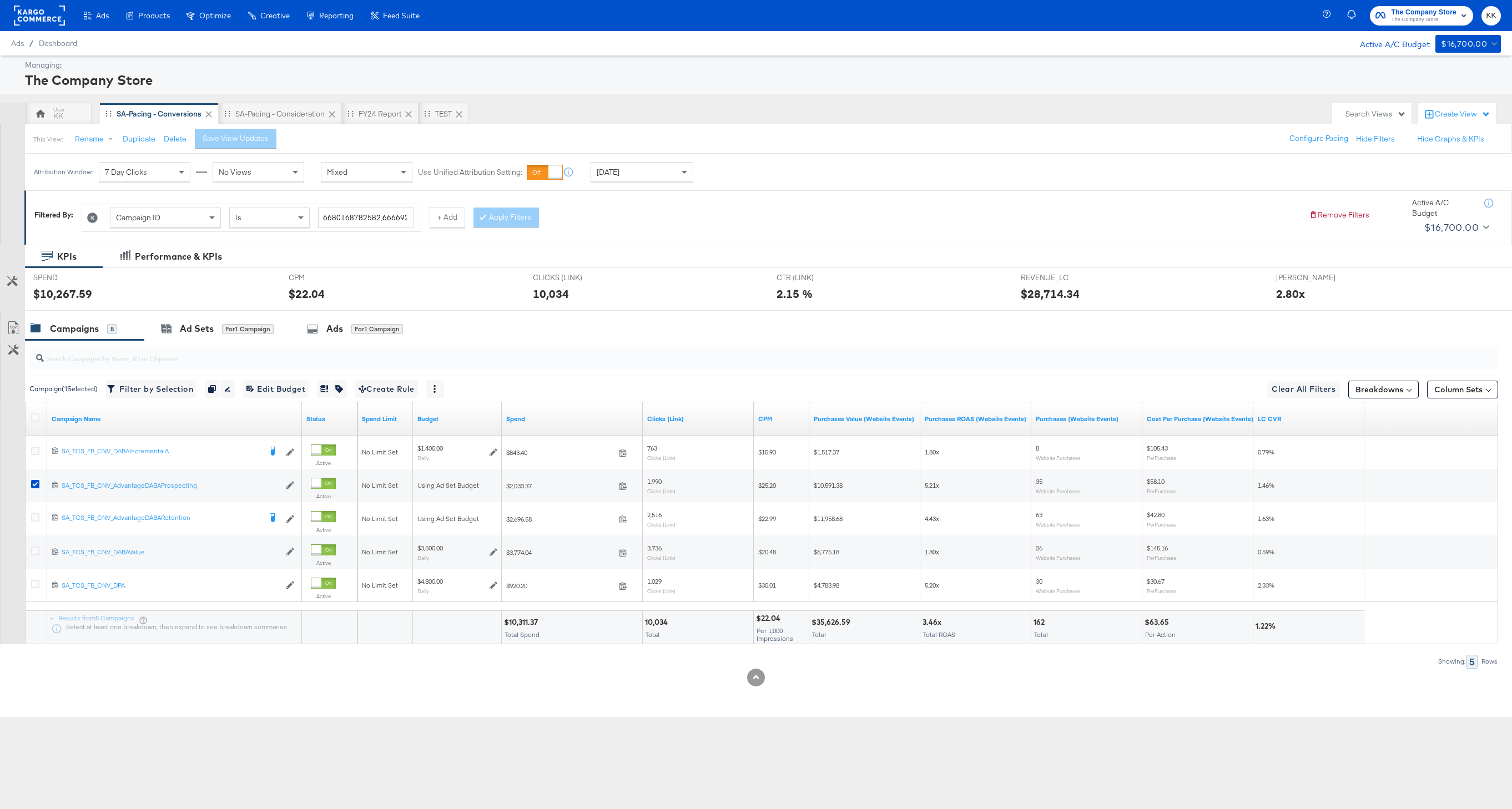
click at [231, 306] on div "SPEND SPEND $10,267.59" at bounding box center [152, 289] width 256 height 42
click at [231, 320] on div "Ad Sets for 1 Campaign" at bounding box center [217, 328] width 146 height 24
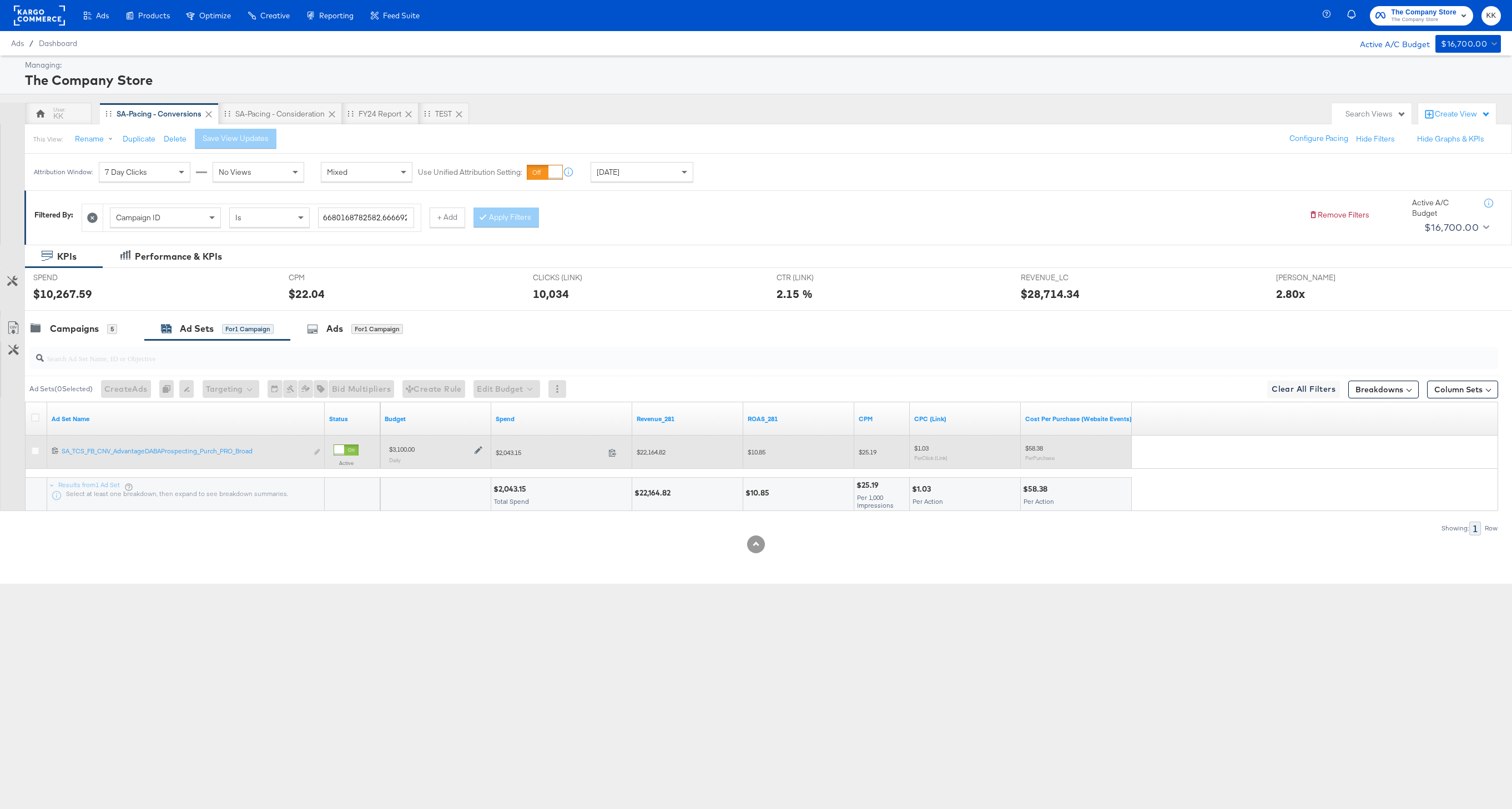
click at [476, 452] on icon at bounding box center [478, 450] width 8 height 8
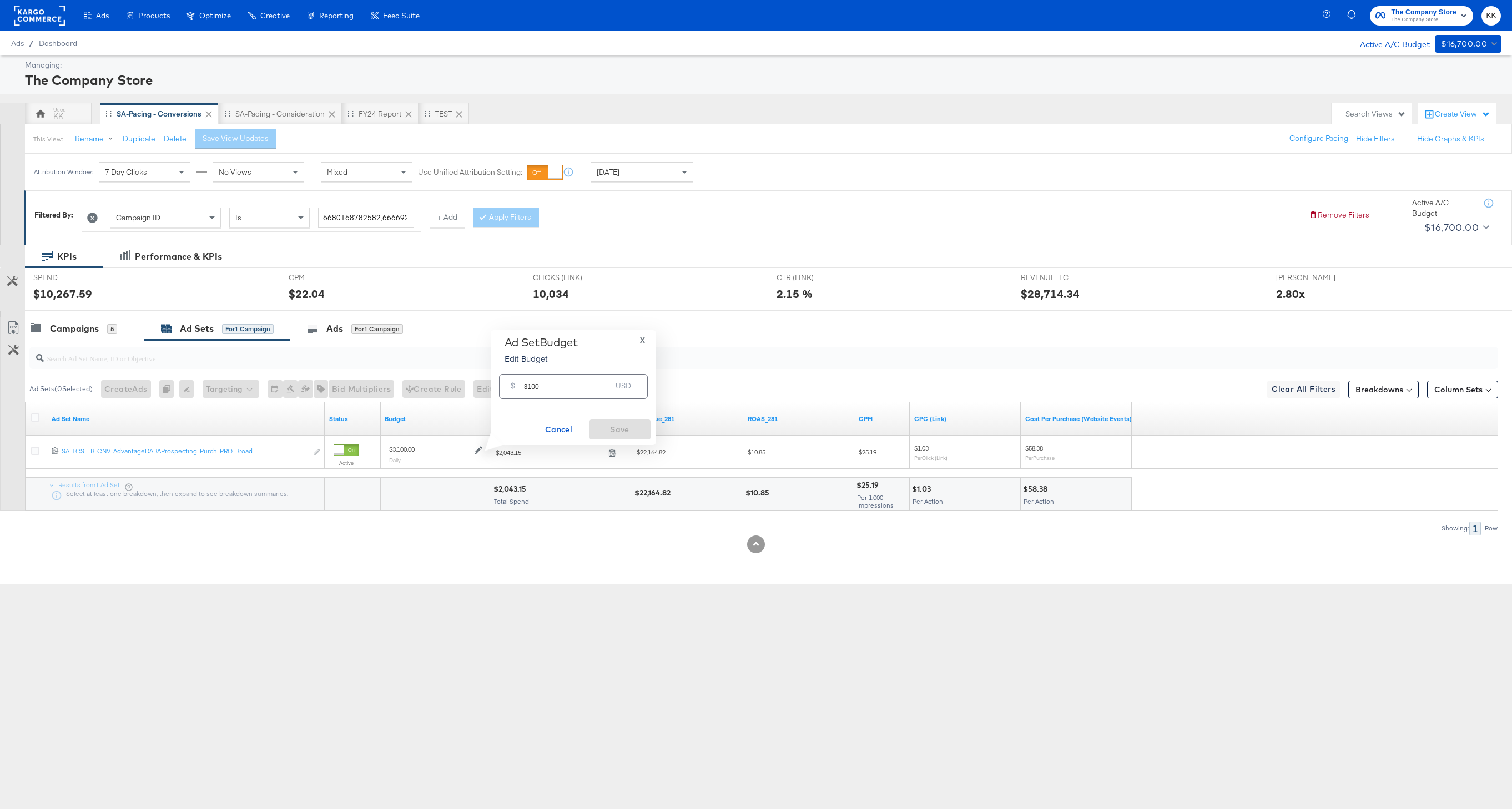
drag, startPoint x: 531, startPoint y: 385, endPoint x: 531, endPoint y: 418, distance: 33.0
click at [531, 387] on input "3100" at bounding box center [568, 382] width 88 height 24
type input "3400"
click at [610, 438] on button "Save" at bounding box center [620, 429] width 61 height 20
click at [64, 319] on div "Campaigns 5" at bounding box center [84, 328] width 120 height 24
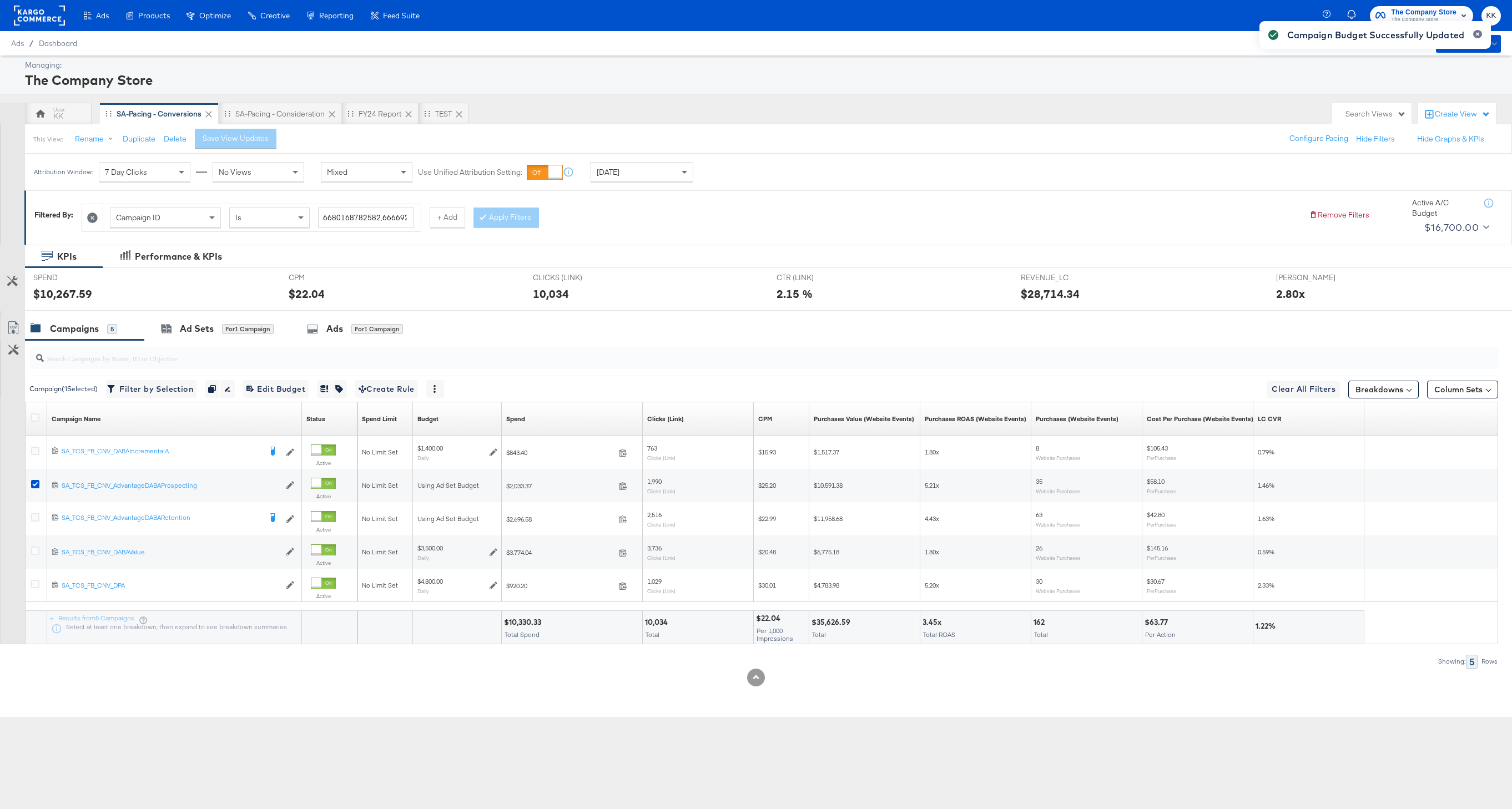
click at [33, 408] on div at bounding box center [37, 419] width 21 height 33
click at [33, 416] on icon at bounding box center [35, 418] width 8 height 8
click at [0, 0] on input "checkbox" at bounding box center [0, 0] width 0 height 0
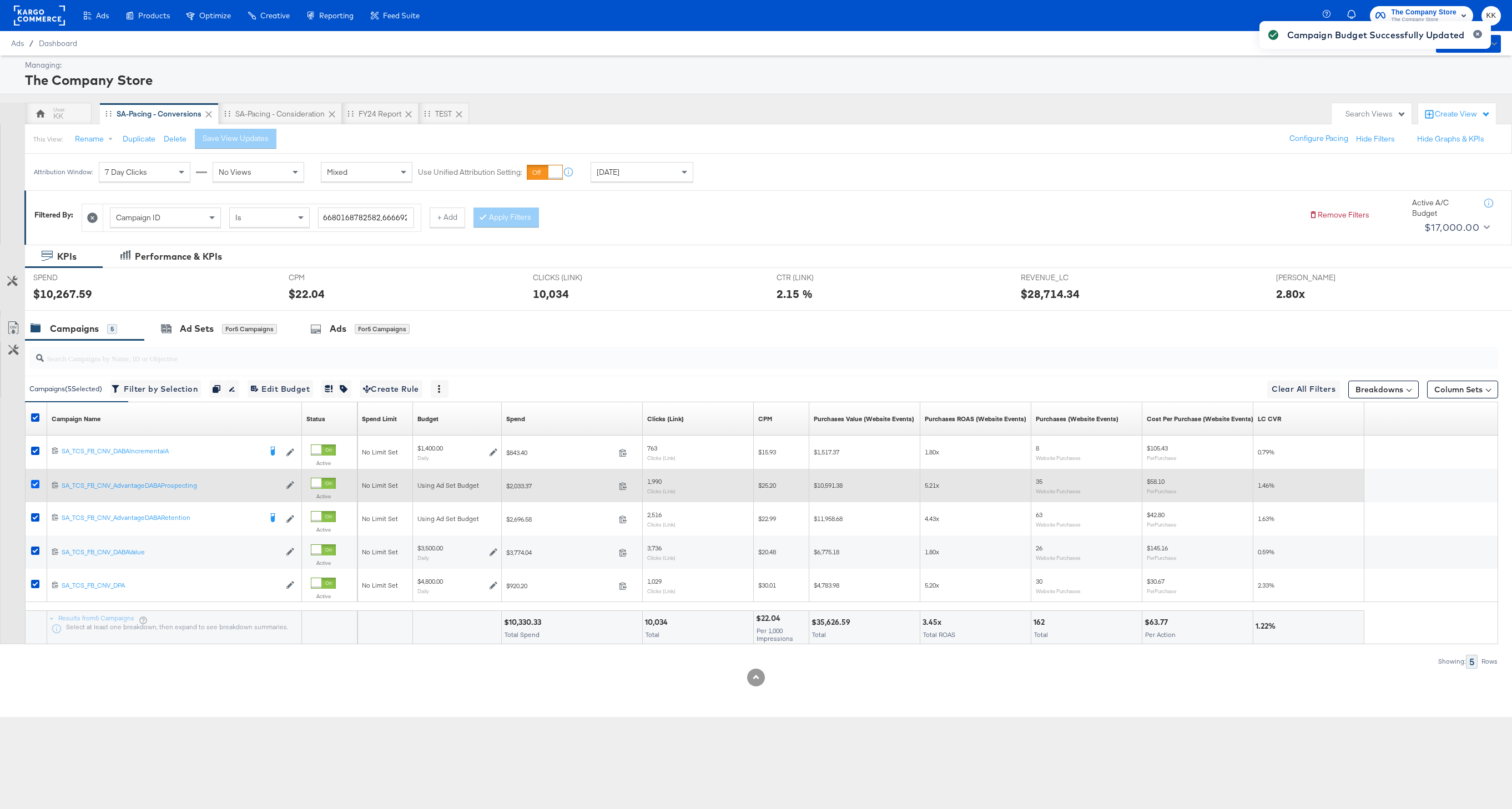
click at [36, 488] on icon at bounding box center [35, 484] width 8 height 8
click at [0, 0] on input "checkbox" at bounding box center [0, 0] width 0 height 0
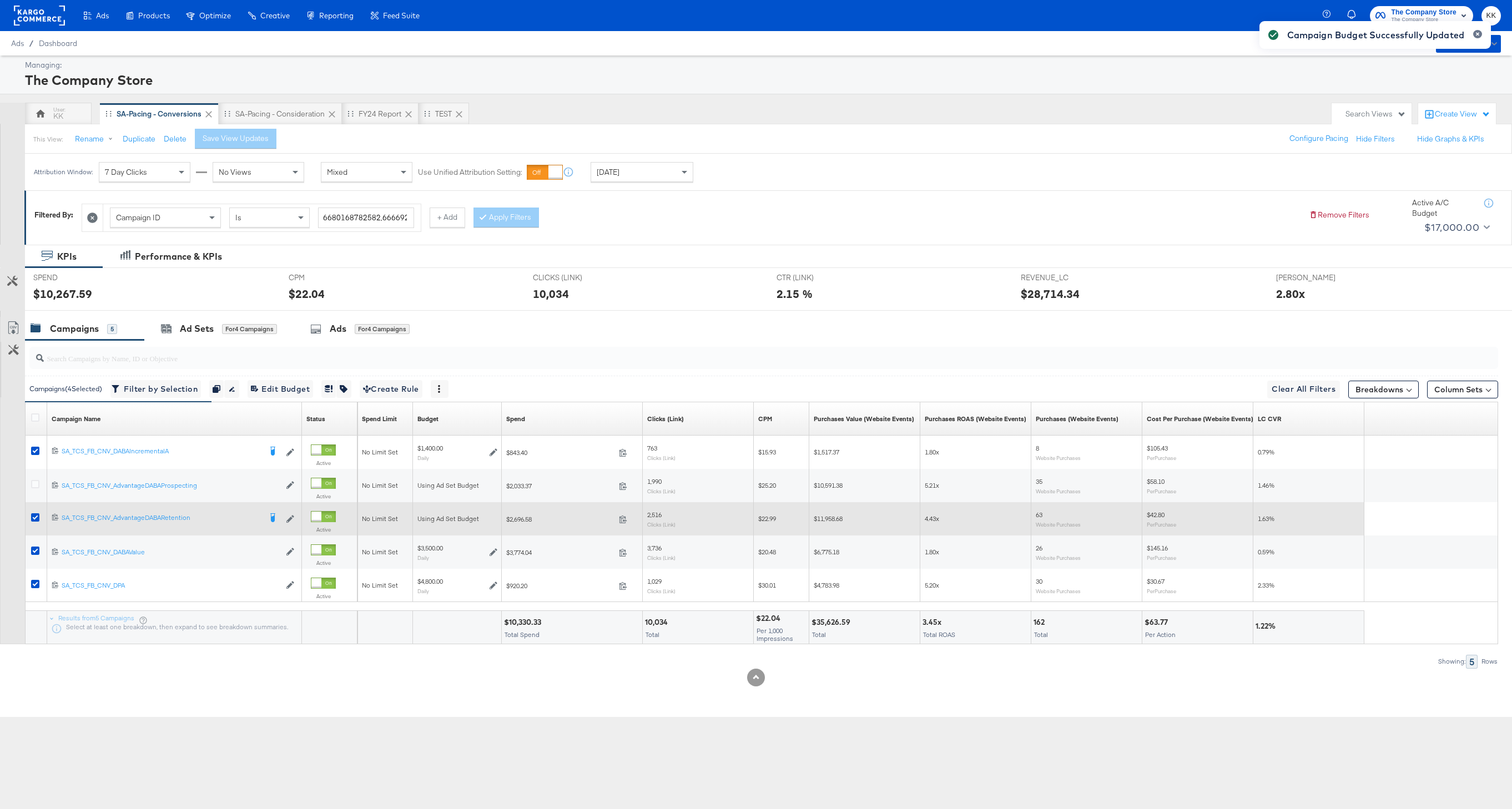
click at [36, 510] on div at bounding box center [37, 519] width 21 height 20
click at [36, 511] on div at bounding box center [37, 519] width 21 height 20
click at [36, 516] on icon at bounding box center [35, 518] width 8 height 8
click at [0, 0] on input "checkbox" at bounding box center [0, 0] width 0 height 0
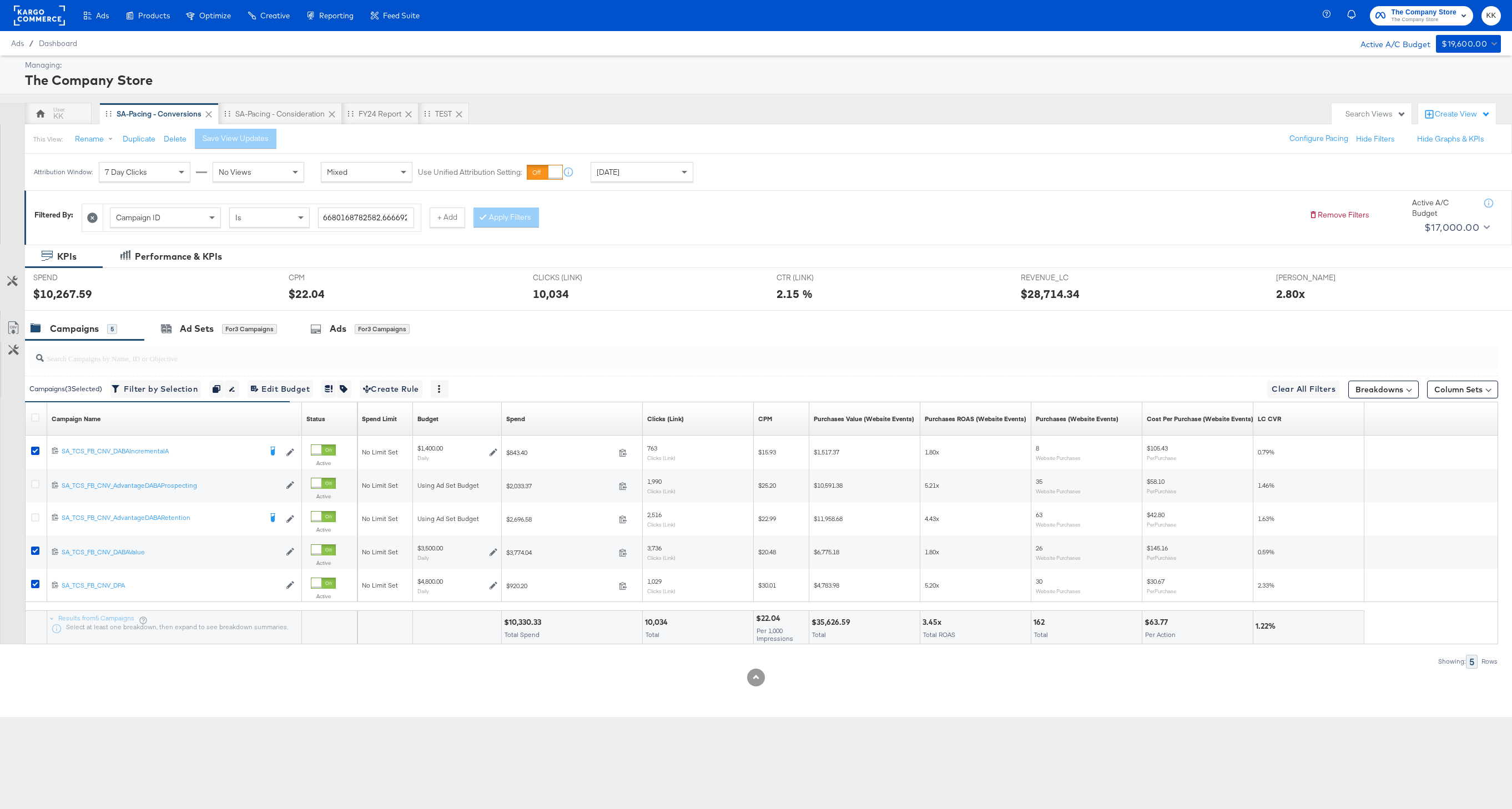
click at [190, 348] on input "search" at bounding box center [702, 354] width 1316 height 22
click at [194, 340] on div "Ad Sets for 3 Campaigns" at bounding box center [219, 328] width 149 height 24
